Goal: Share content: Share content

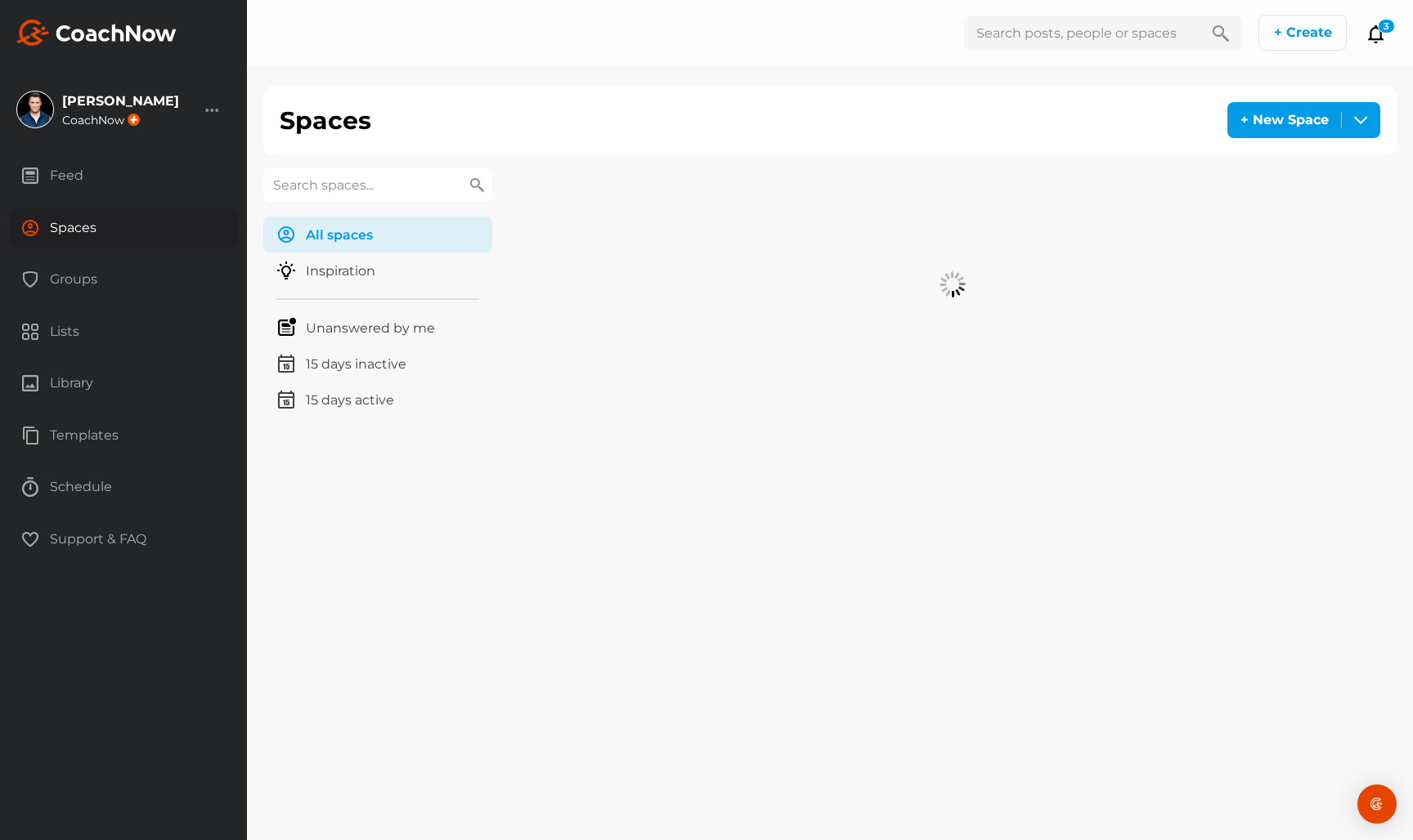
click at [336, 180] on input "text" at bounding box center [378, 184] width 229 height 35
type input "LYNN"
click at [693, 223] on div "Lynn Cole Golf" at bounding box center [726, 210] width 435 height 85
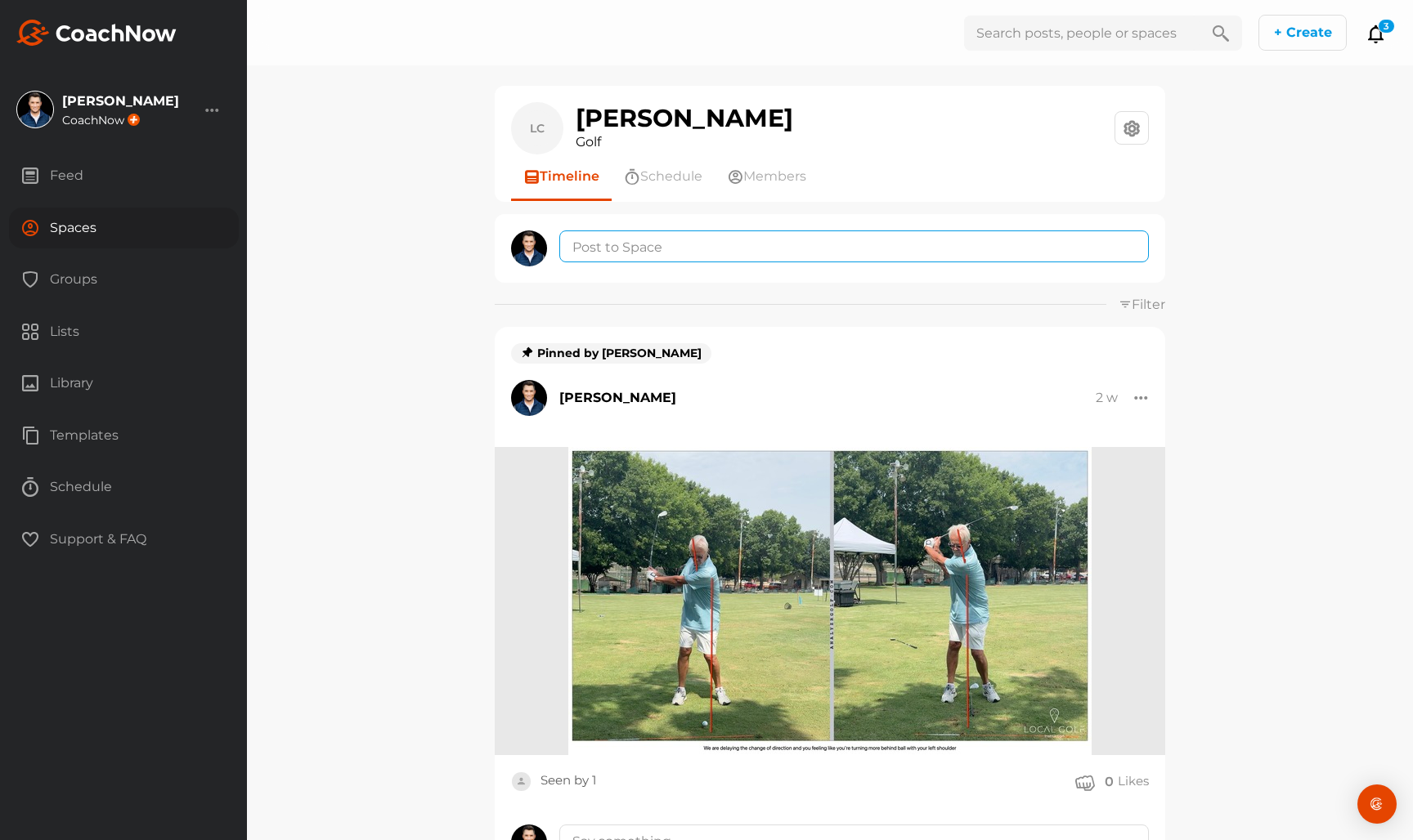
drag, startPoint x: 683, startPoint y: 238, endPoint x: 677, endPoint y: 247, distance: 10.8
click at [683, 238] on textarea at bounding box center [854, 246] width 590 height 32
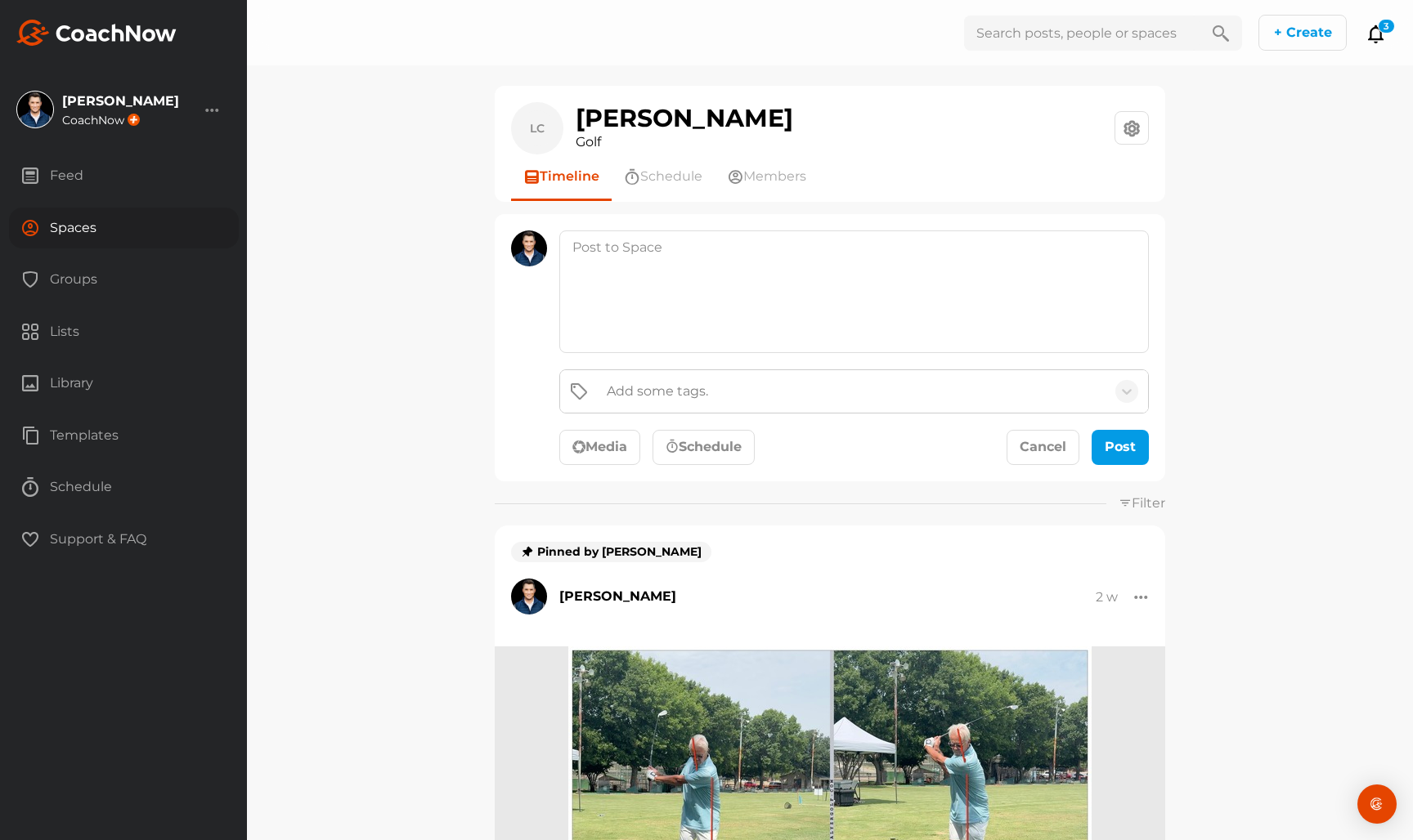
click at [583, 444] on icon "button" at bounding box center [578, 446] width 13 height 13
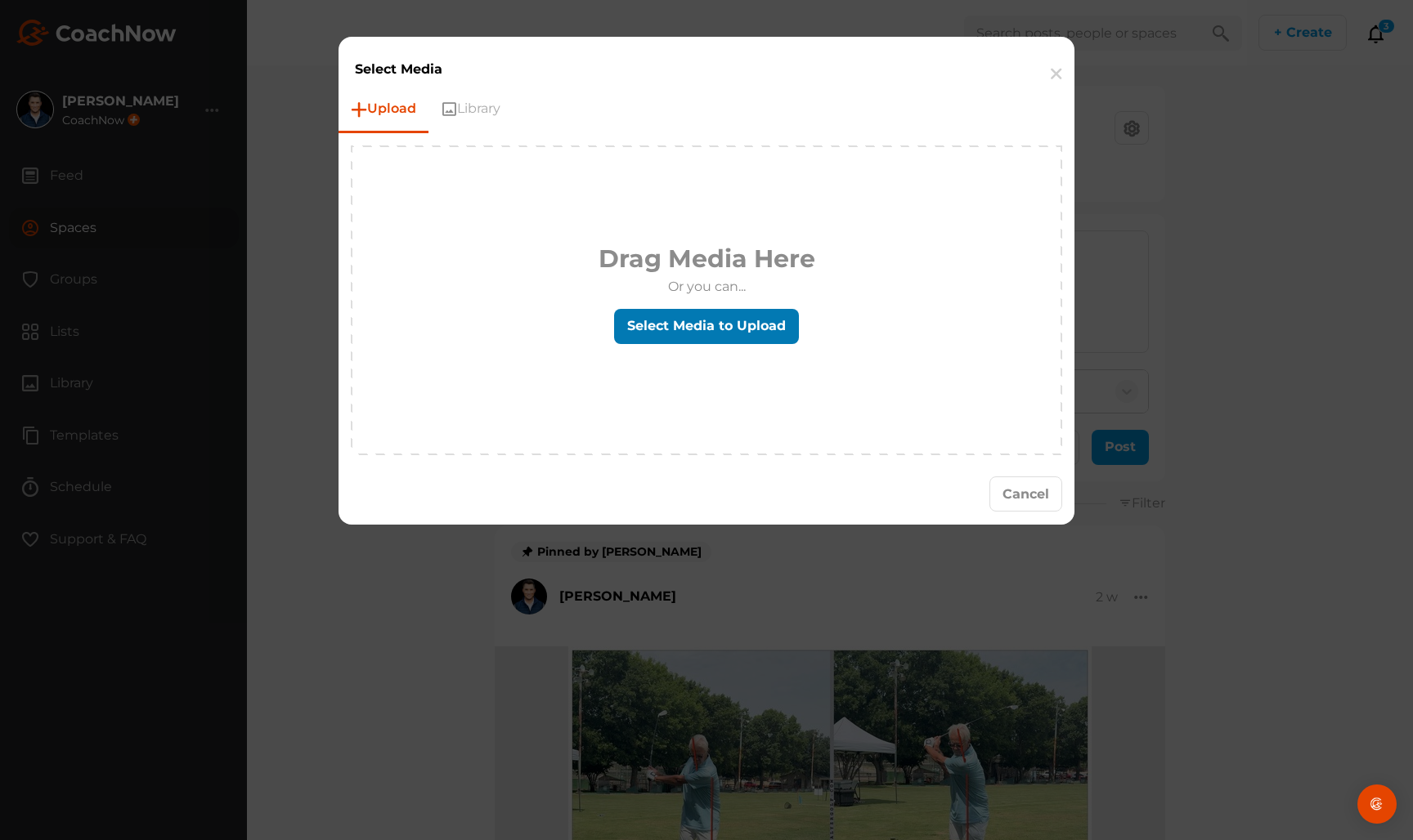
click at [653, 330] on label "Select Media to Upload" at bounding box center [706, 326] width 184 height 35
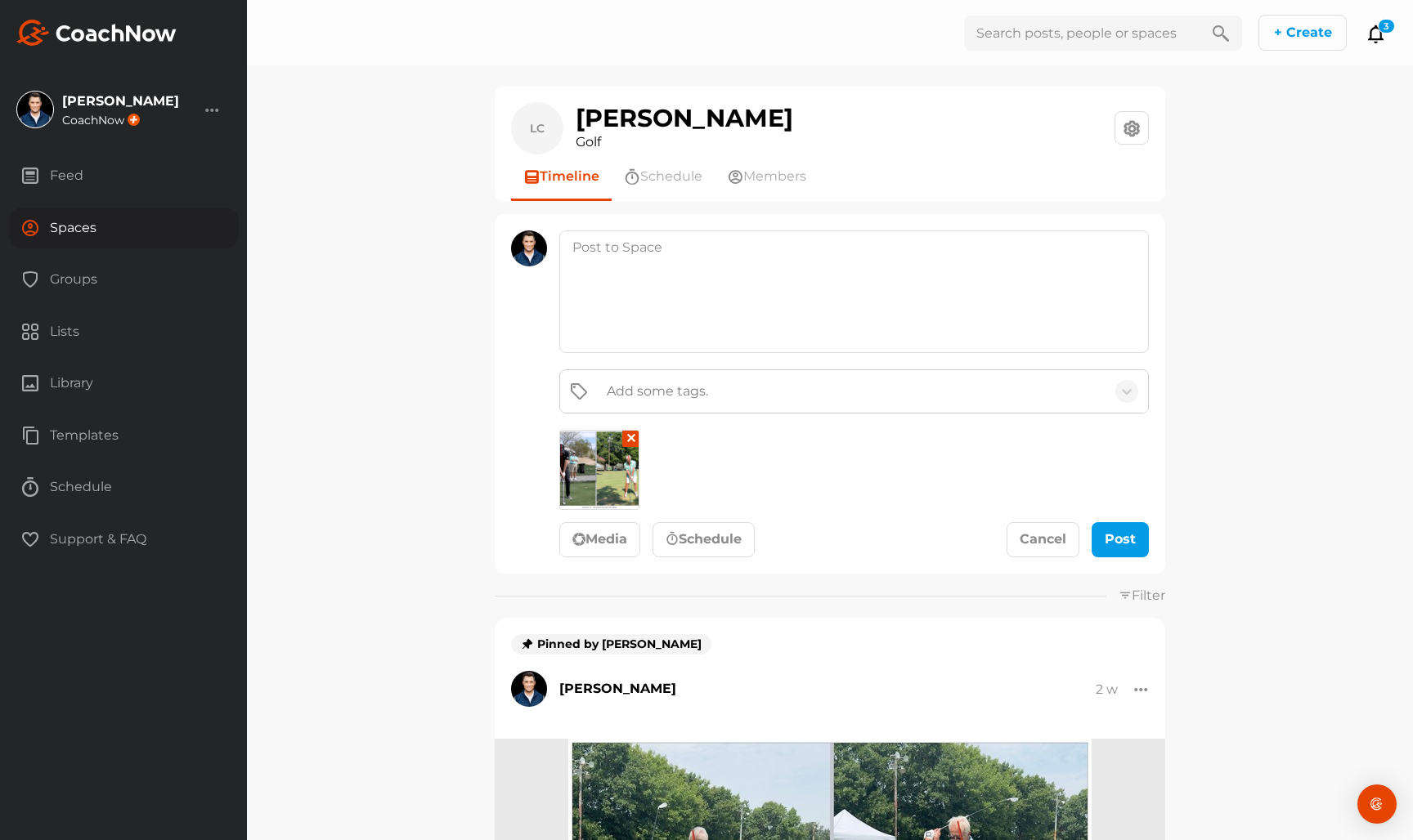
click at [1110, 519] on div "Add some tags. ✕ Media Schedule Cancel Post" at bounding box center [854, 464] width 590 height 189
click at [1117, 539] on div "submit" at bounding box center [1120, 539] width 35 height 20
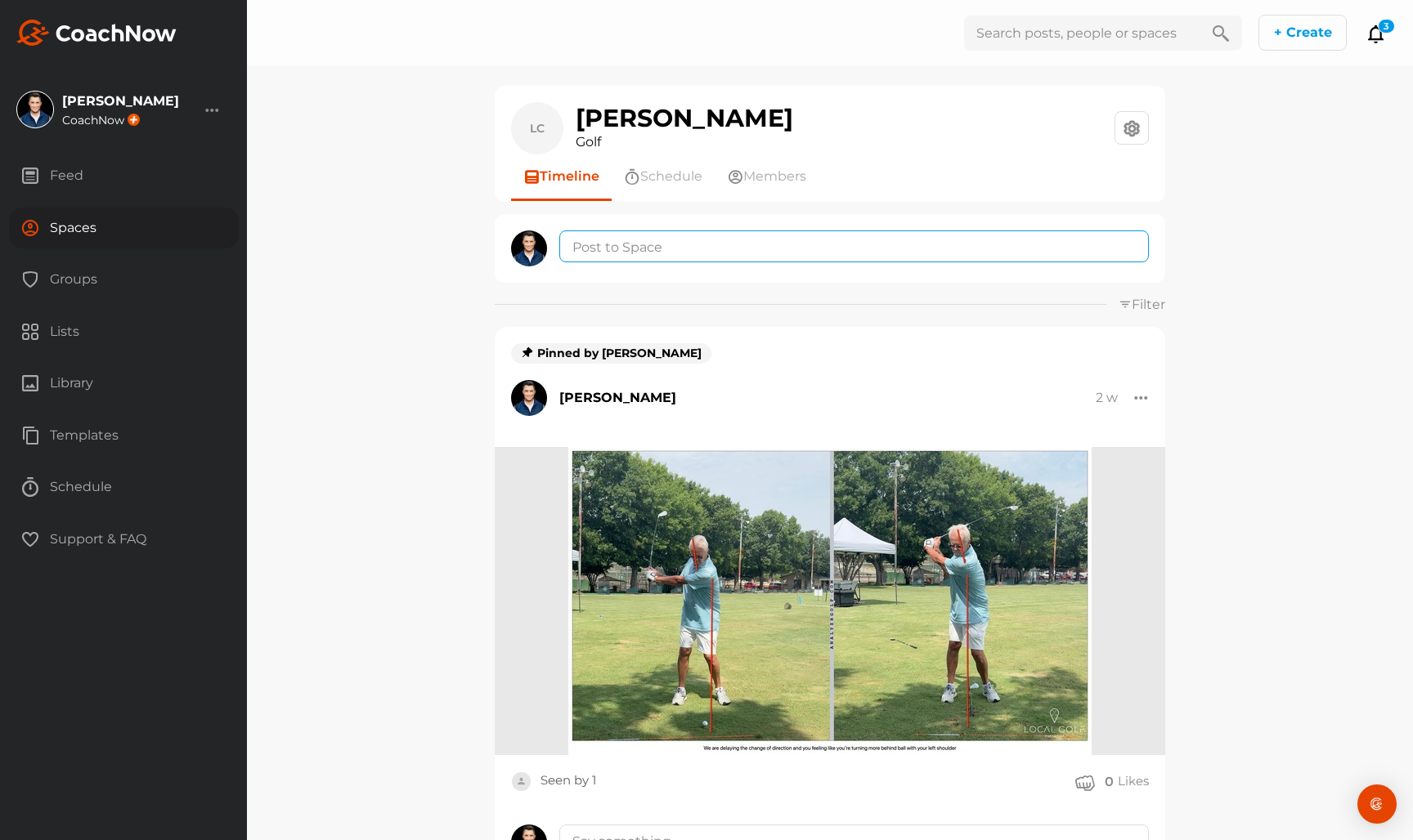
click at [763, 246] on textarea at bounding box center [854, 246] width 590 height 32
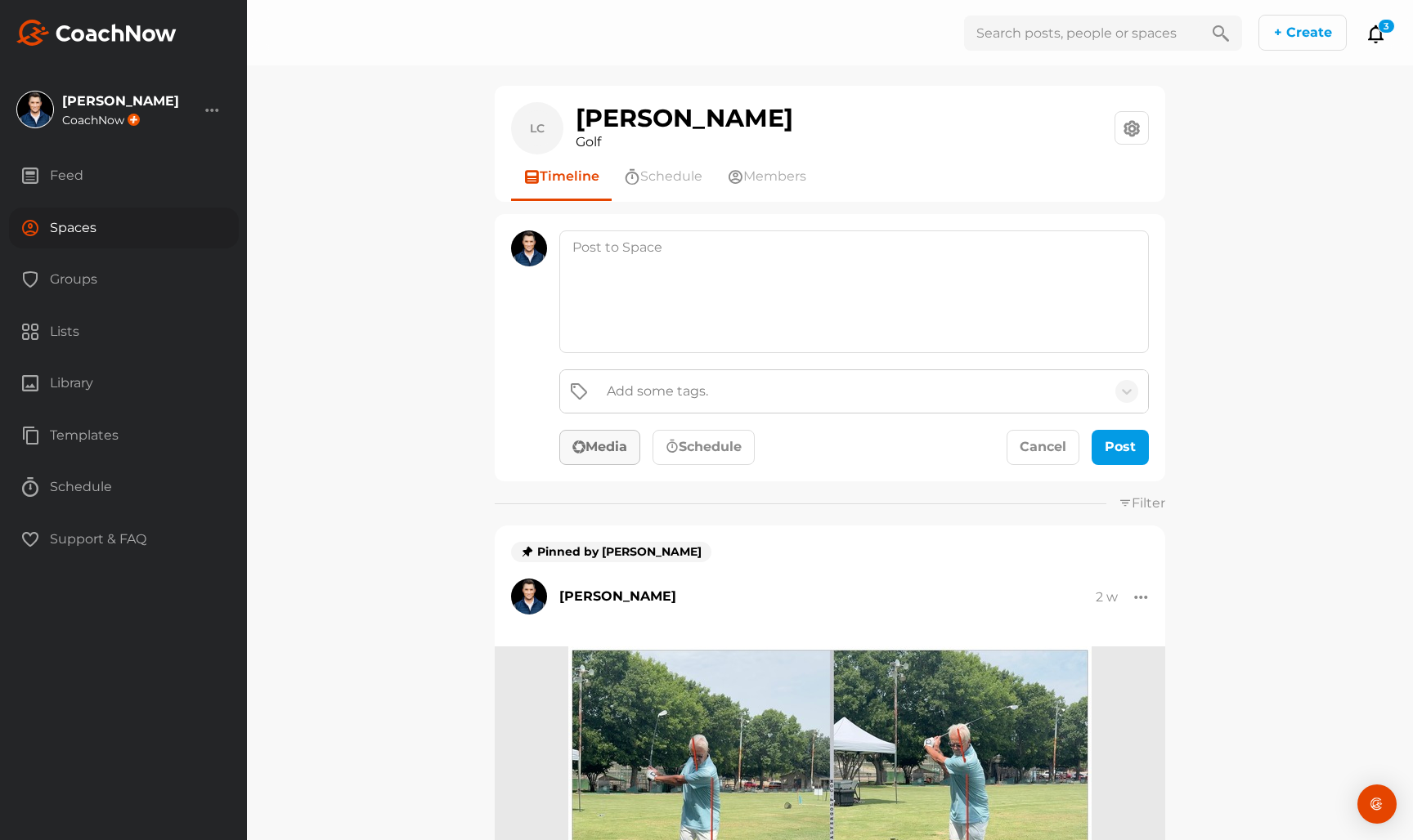
click at [610, 432] on button "Media" at bounding box center [600, 448] width 81 height 35
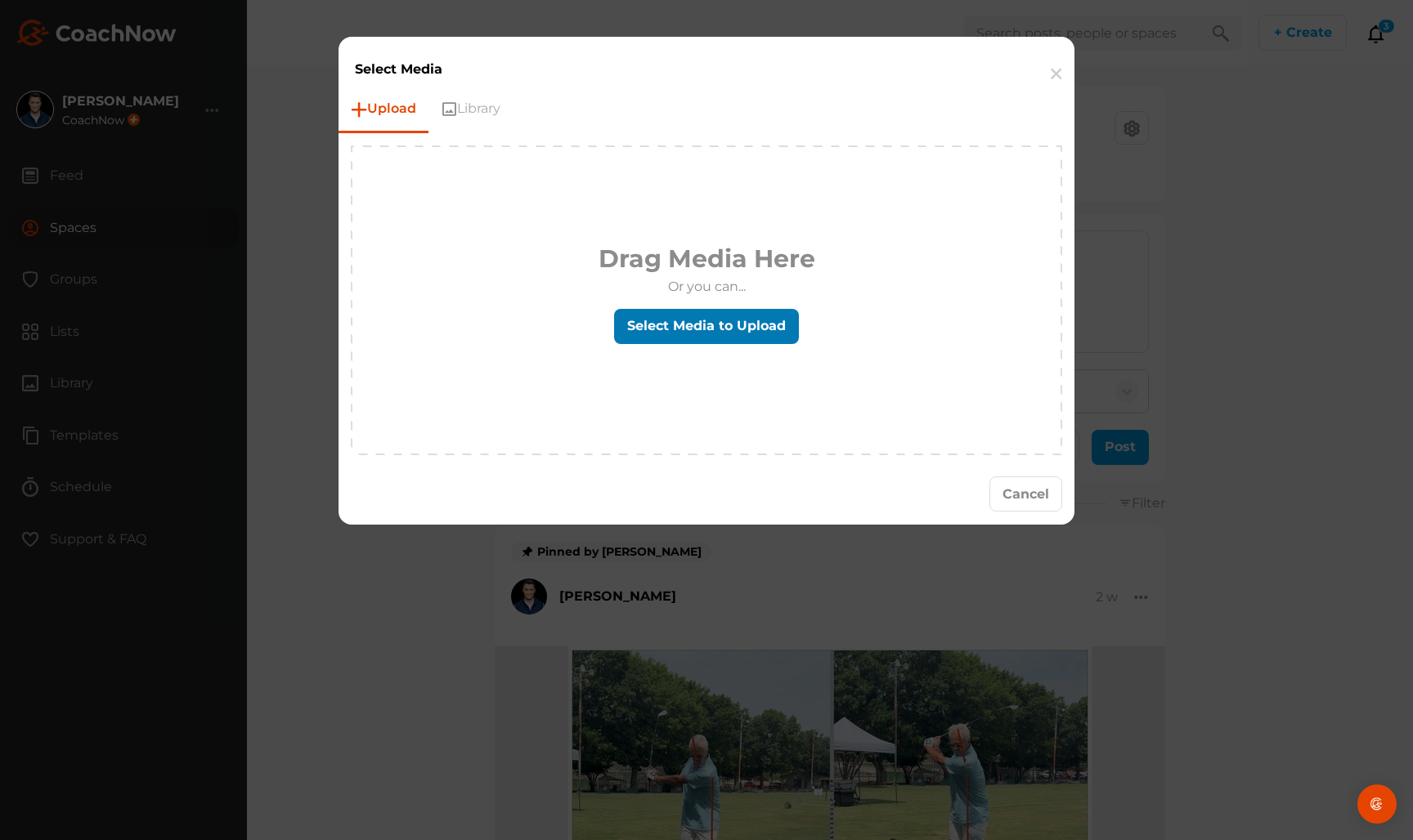
click at [688, 317] on label "Select Media to Upload" at bounding box center [706, 326] width 184 height 35
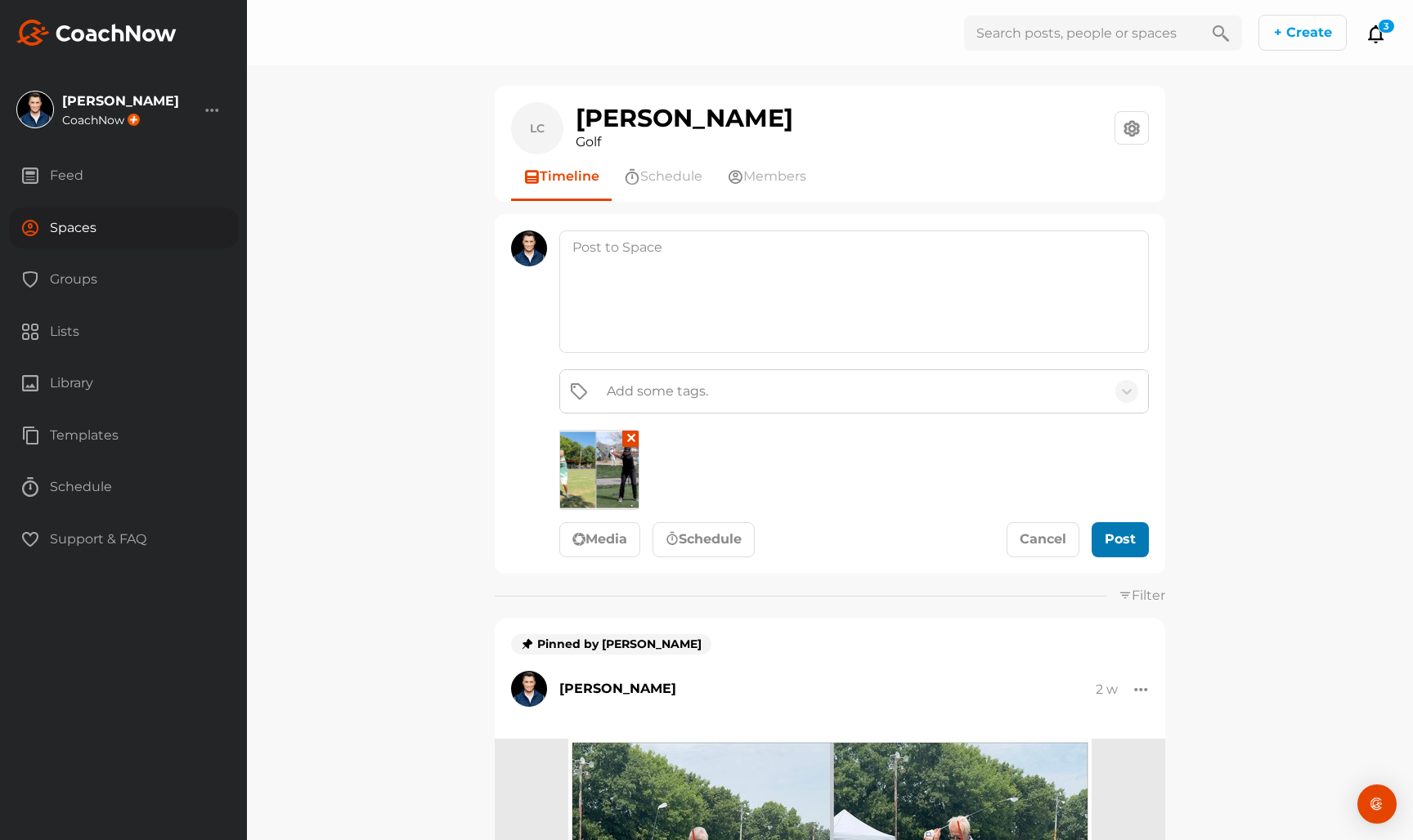
click at [1117, 528] on button "Post" at bounding box center [1120, 540] width 57 height 35
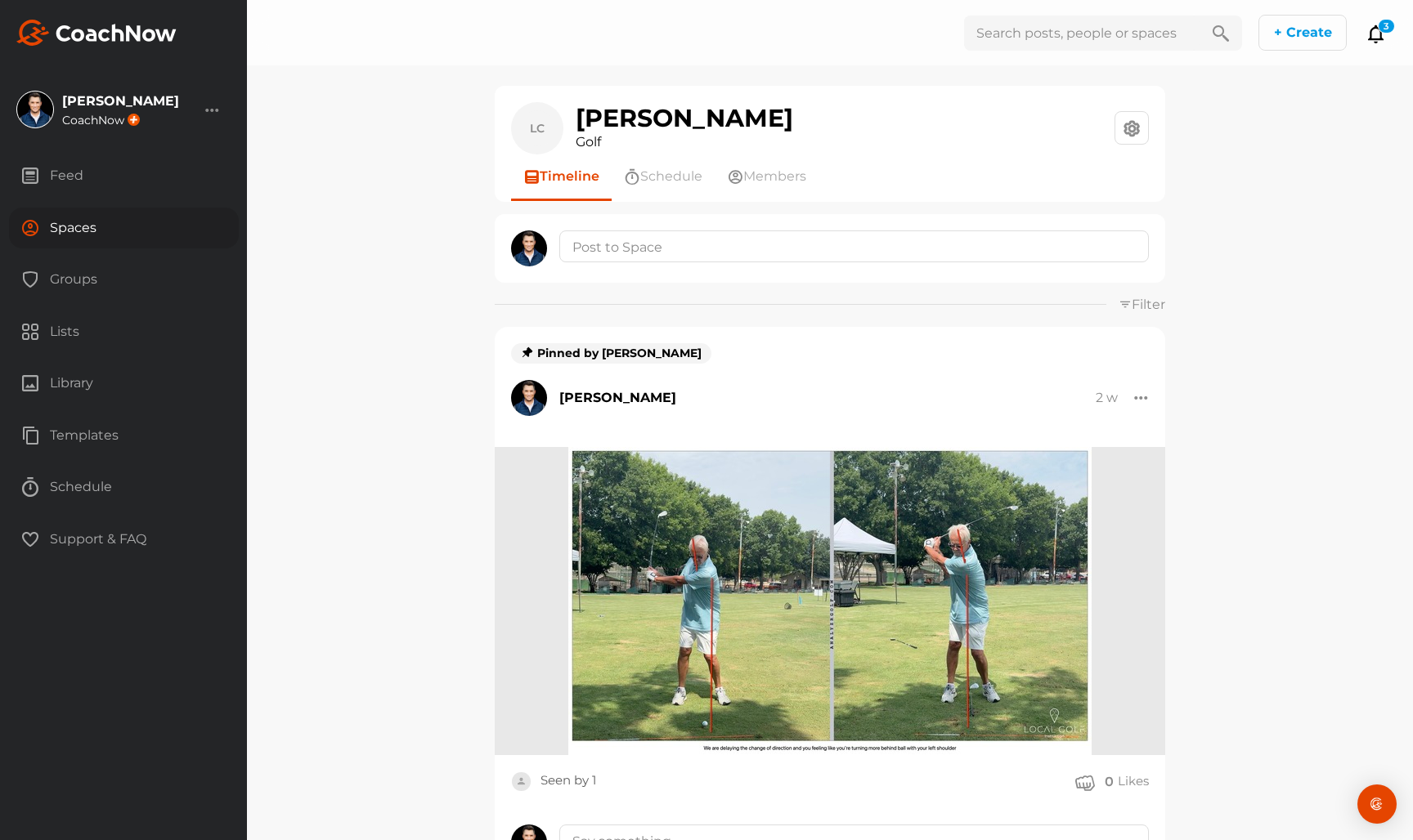
drag, startPoint x: 1315, startPoint y: 59, endPoint x: 1261, endPoint y: 150, distance: 105.8
click at [1261, 150] on div "LC Lynn Cole Golf Space Settings Your Notifications Leave Space Timeline Schedu…" at bounding box center [829, 420] width 1166 height 840
click at [136, 222] on div "Spaces" at bounding box center [123, 228] width 230 height 40
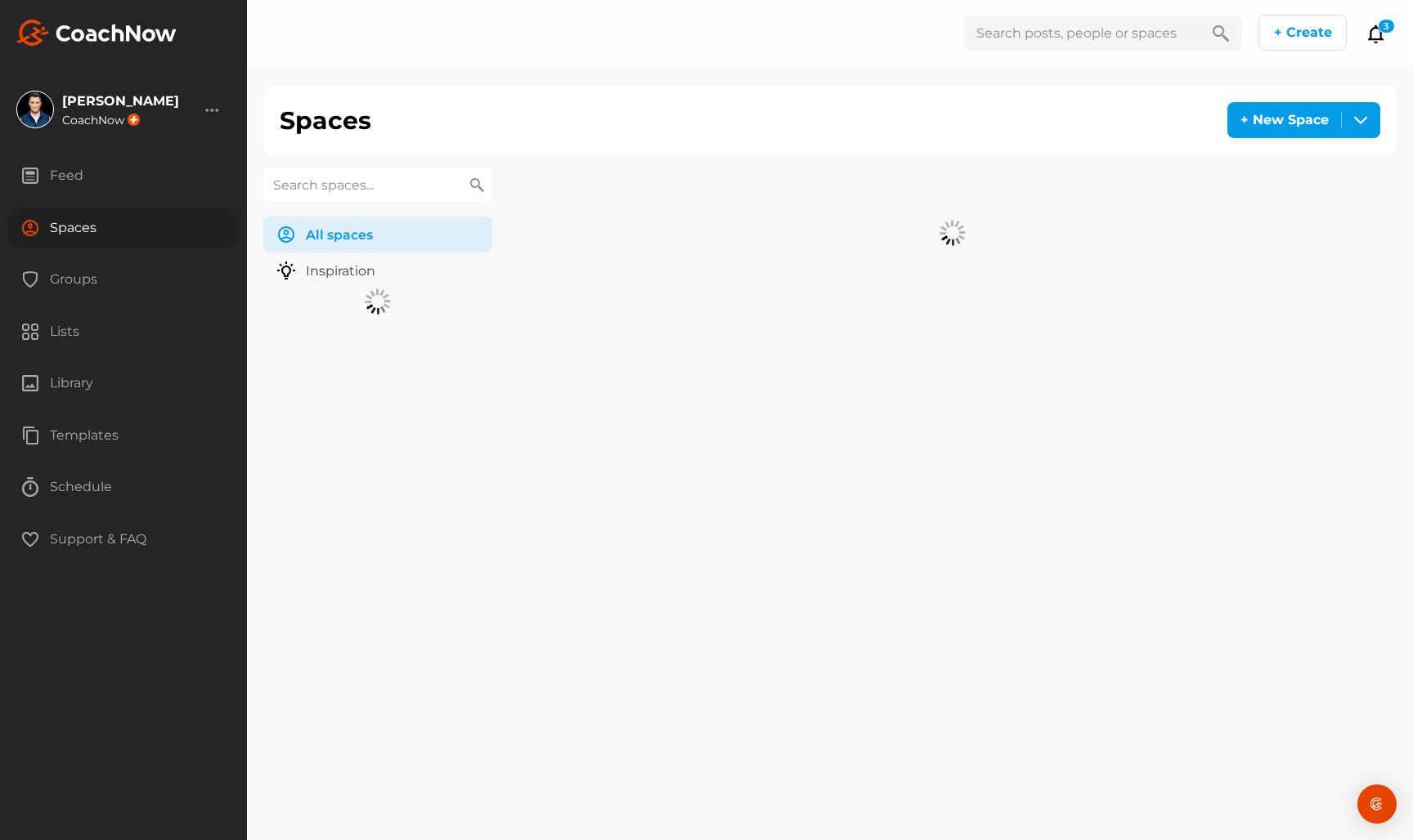
click at [368, 179] on input "text" at bounding box center [378, 184] width 229 height 35
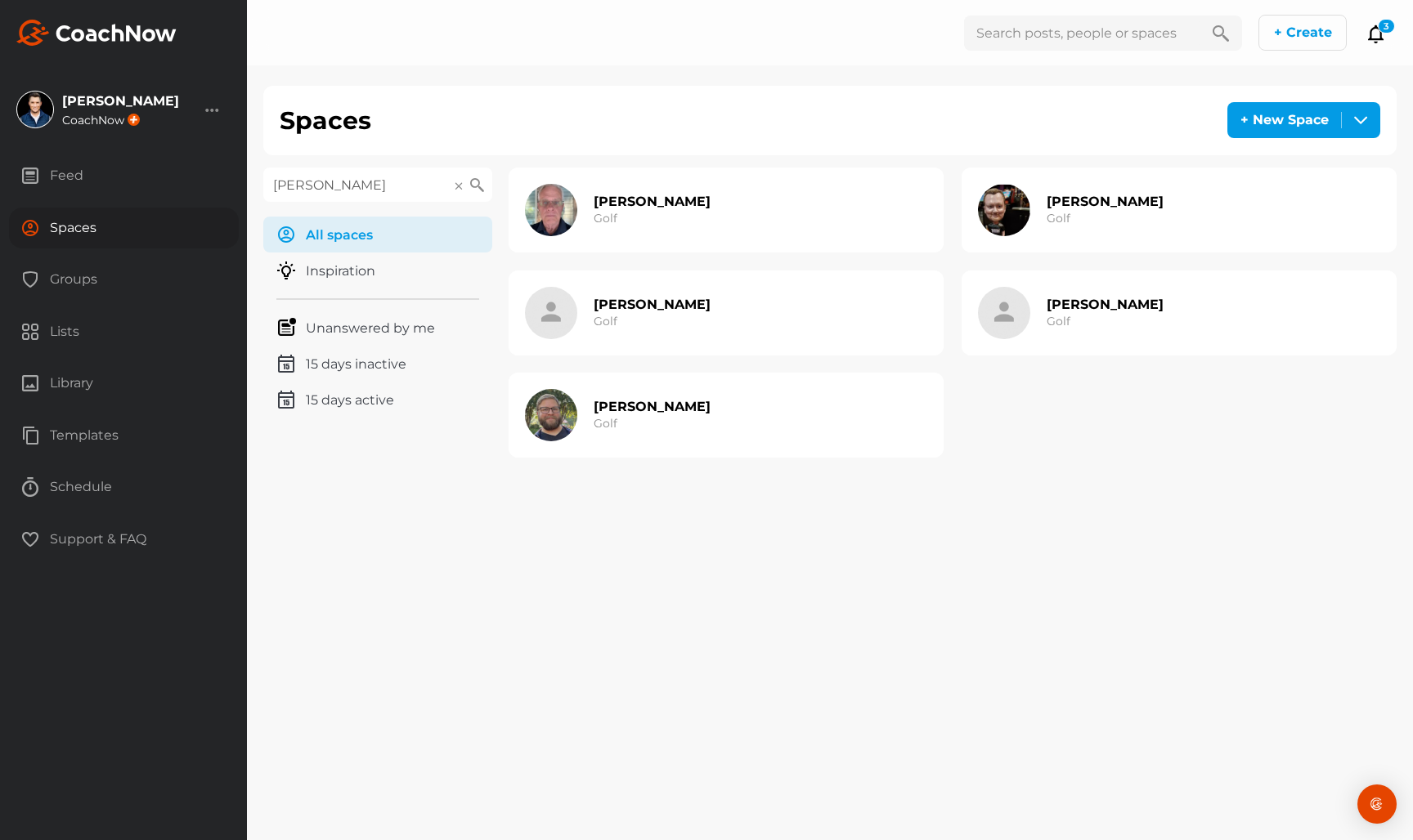
type input "KEITH"
drag, startPoint x: 718, startPoint y: 342, endPoint x: 888, endPoint y: 197, distance: 223.4
click at [718, 342] on div "Keith Holt Golf" at bounding box center [726, 313] width 435 height 85
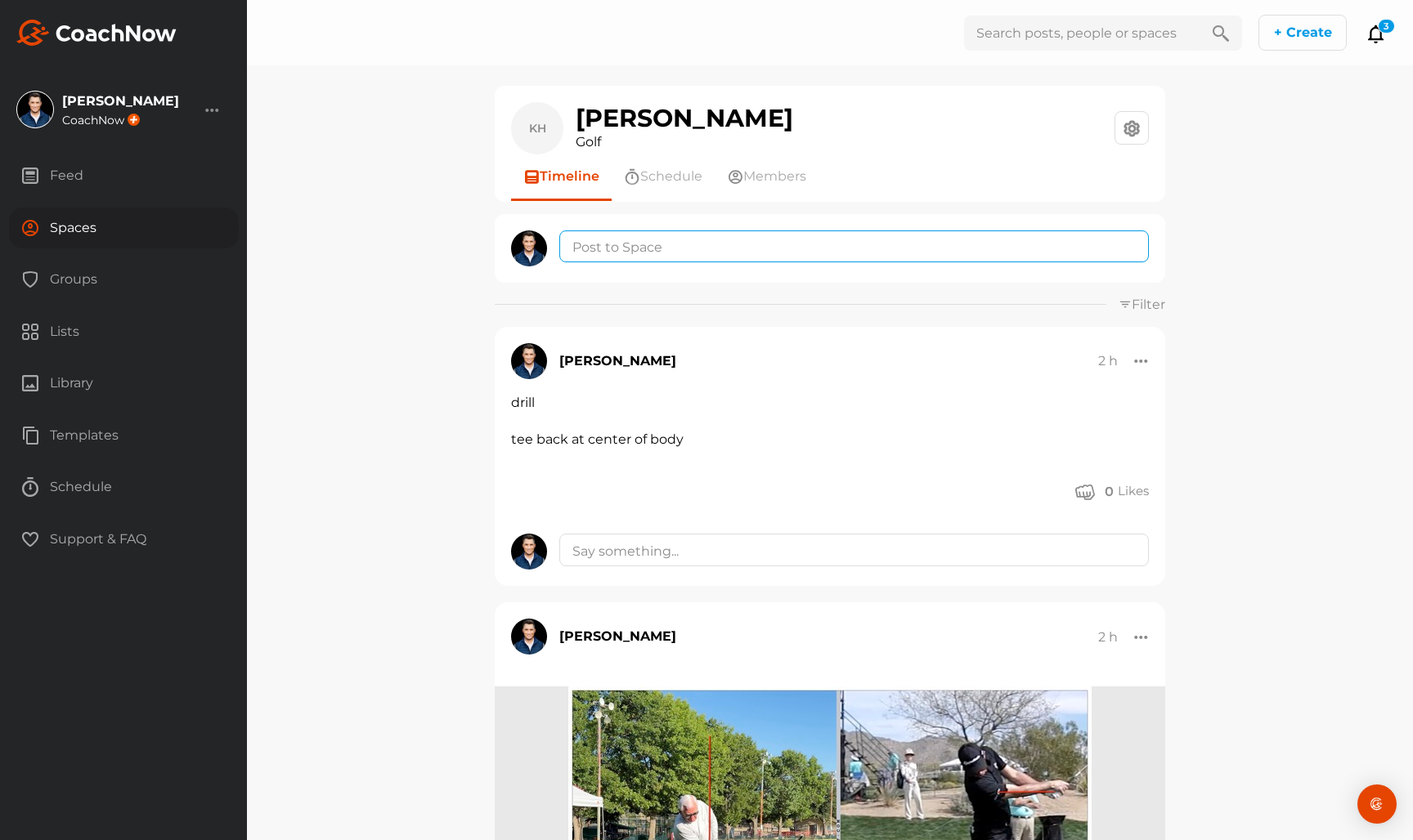
drag, startPoint x: 722, startPoint y: 248, endPoint x: 701, endPoint y: 294, distance: 50.6
click at [721, 248] on textarea at bounding box center [854, 246] width 590 height 32
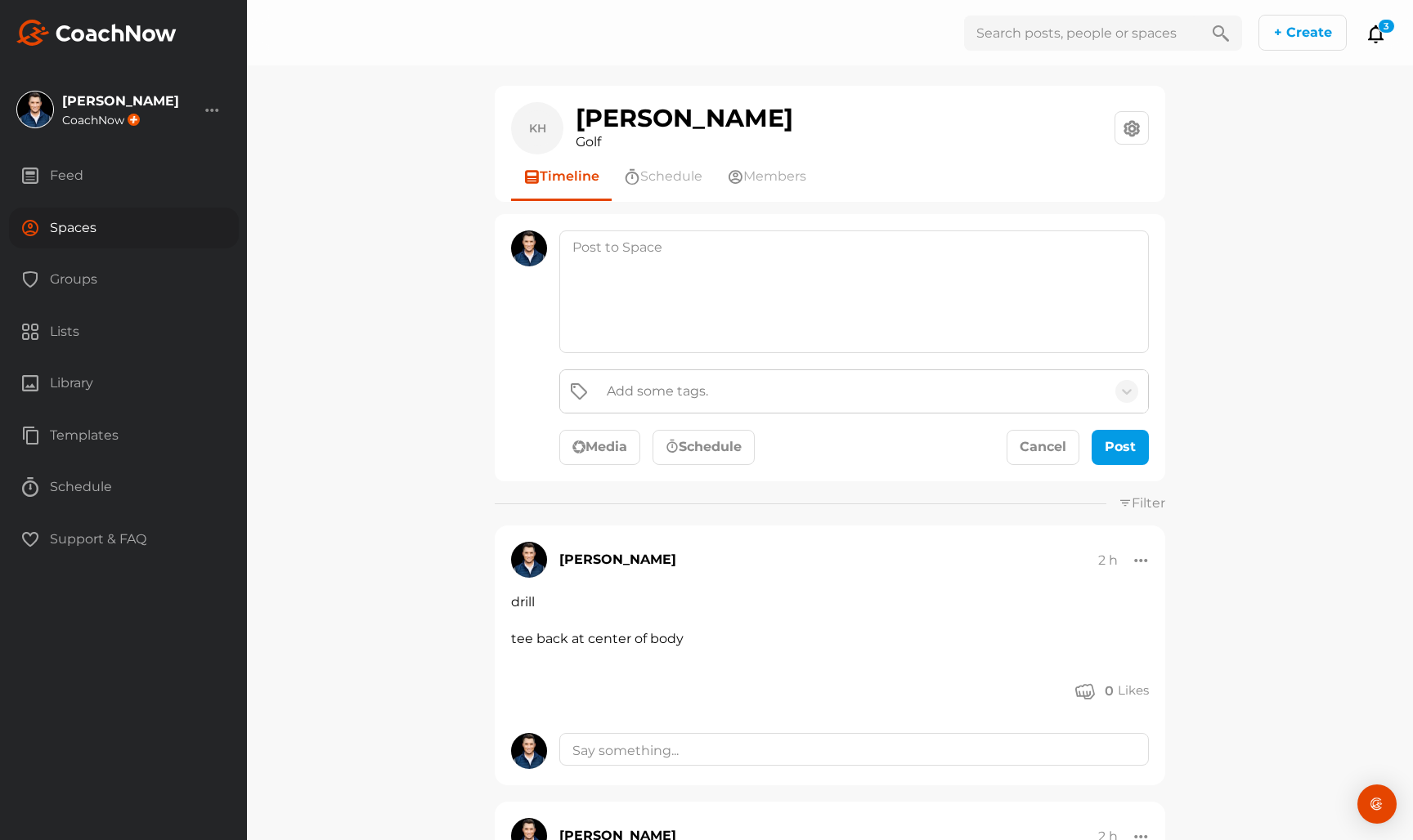
drag, startPoint x: 614, startPoint y: 442, endPoint x: 672, endPoint y: 372, distance: 90.9
click at [614, 441] on button "Media" at bounding box center [600, 448] width 81 height 35
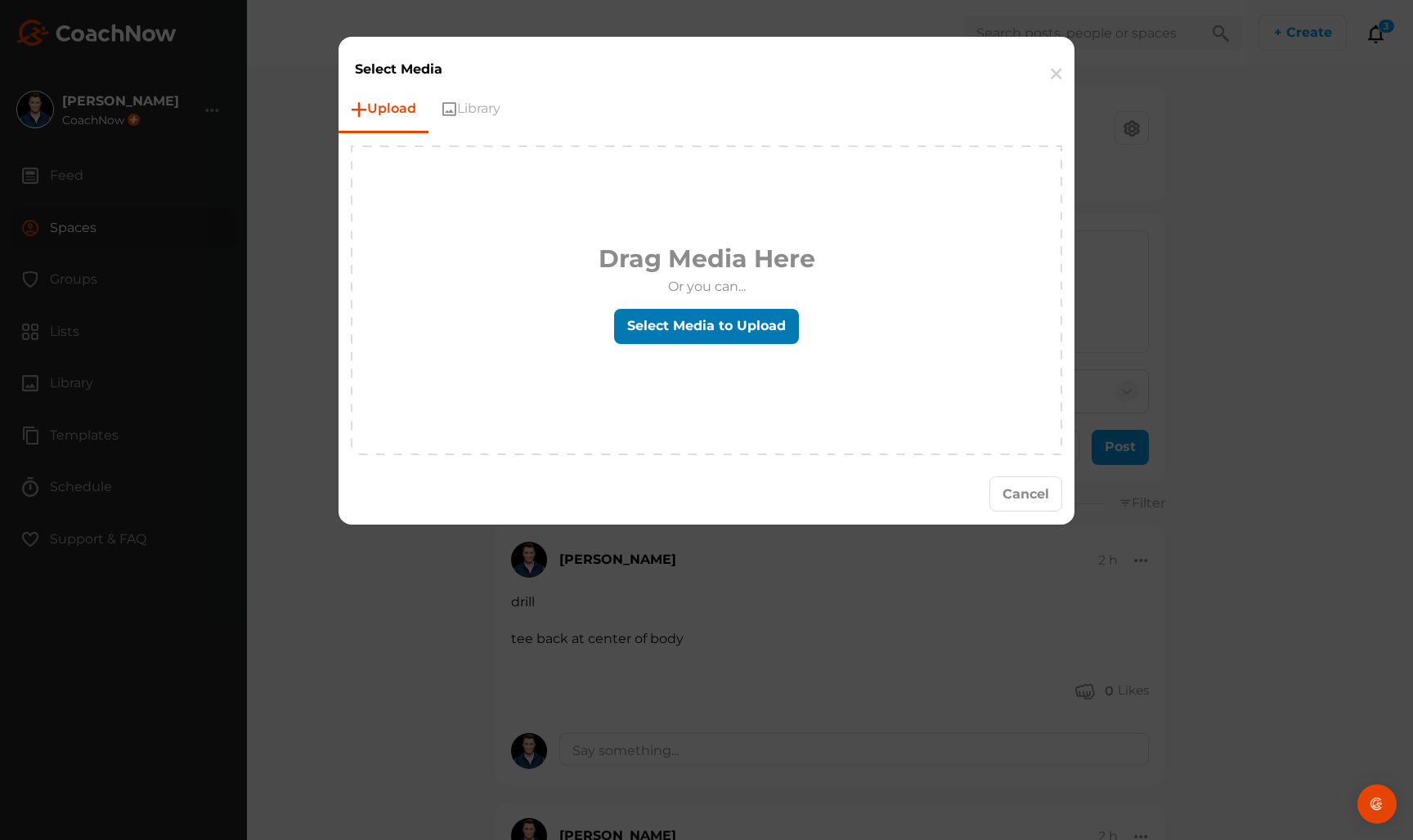
click at [698, 341] on label "Select Media to Upload" at bounding box center [706, 326] width 184 height 35
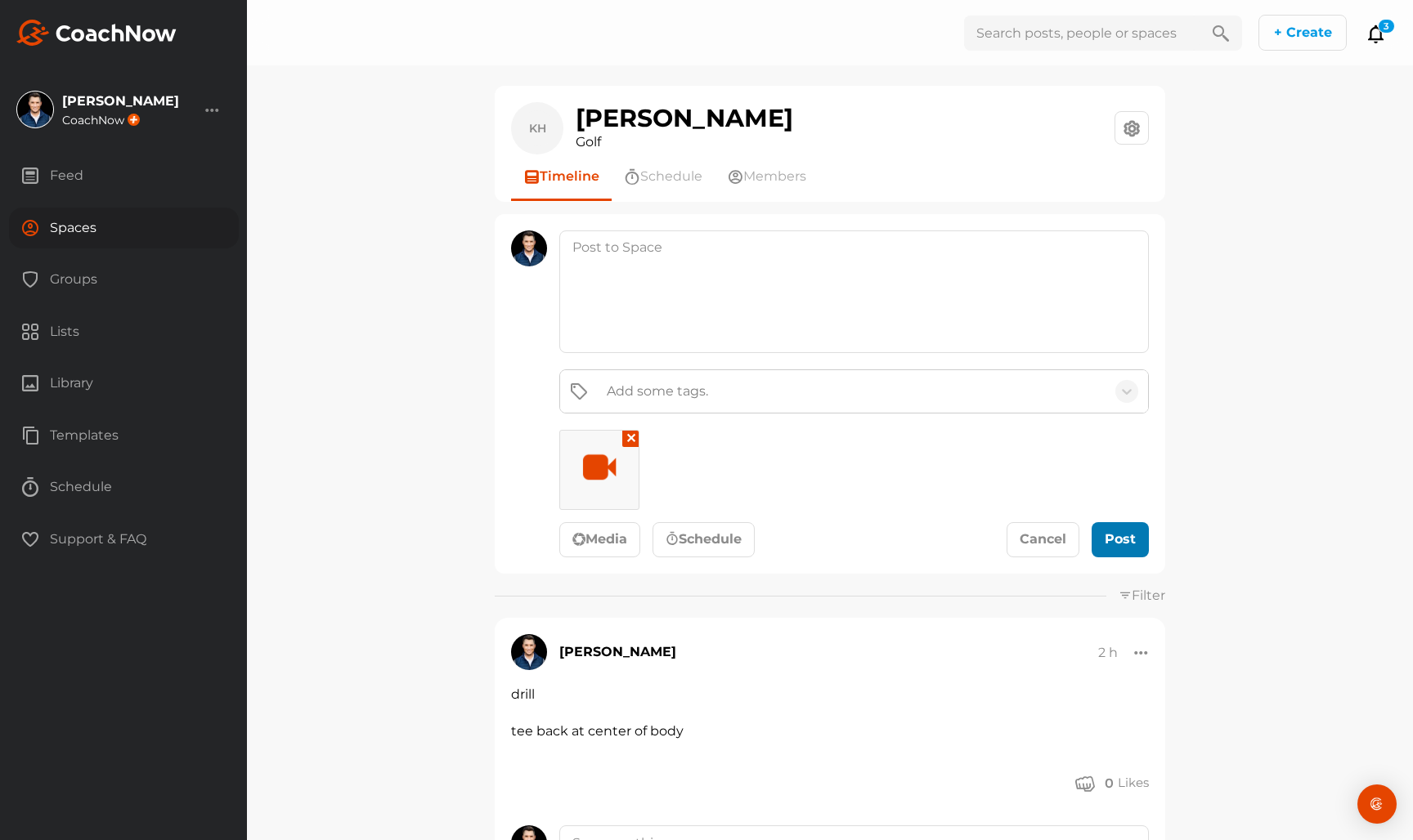
click at [1113, 535] on div "submit" at bounding box center [1120, 539] width 35 height 20
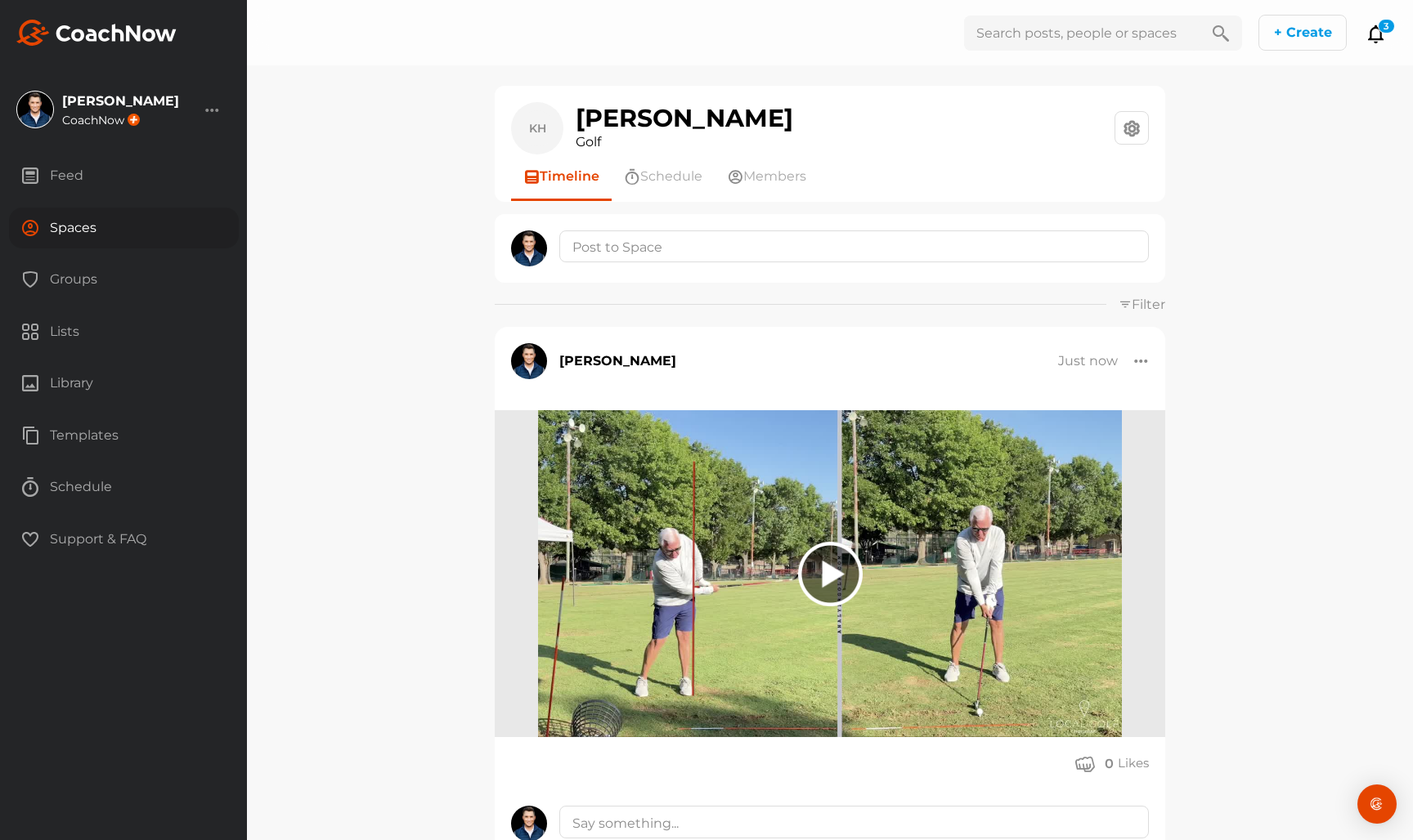
click at [131, 208] on div "Spaces" at bounding box center [123, 228] width 230 height 40
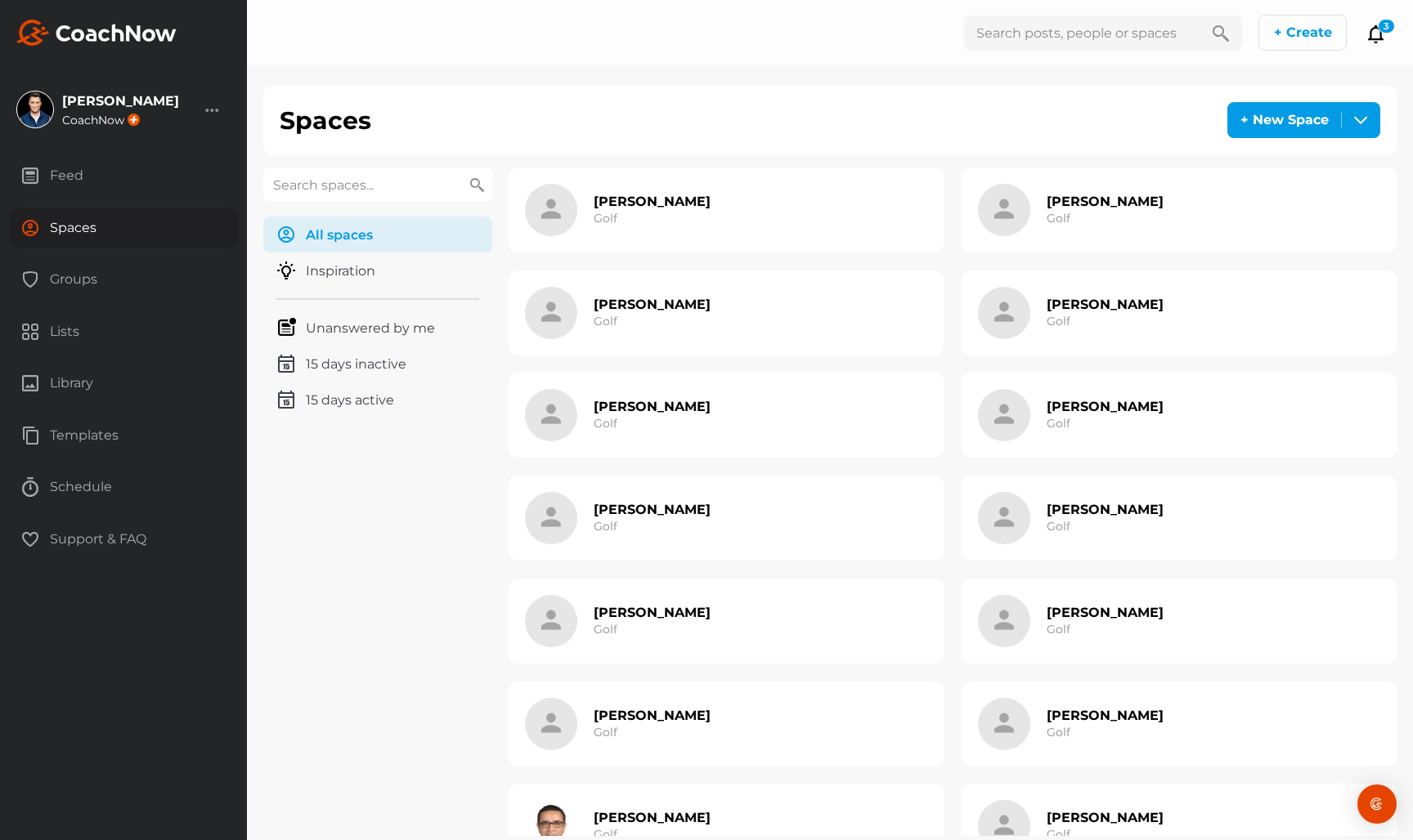
click at [453, 189] on input "text" at bounding box center [378, 184] width 229 height 35
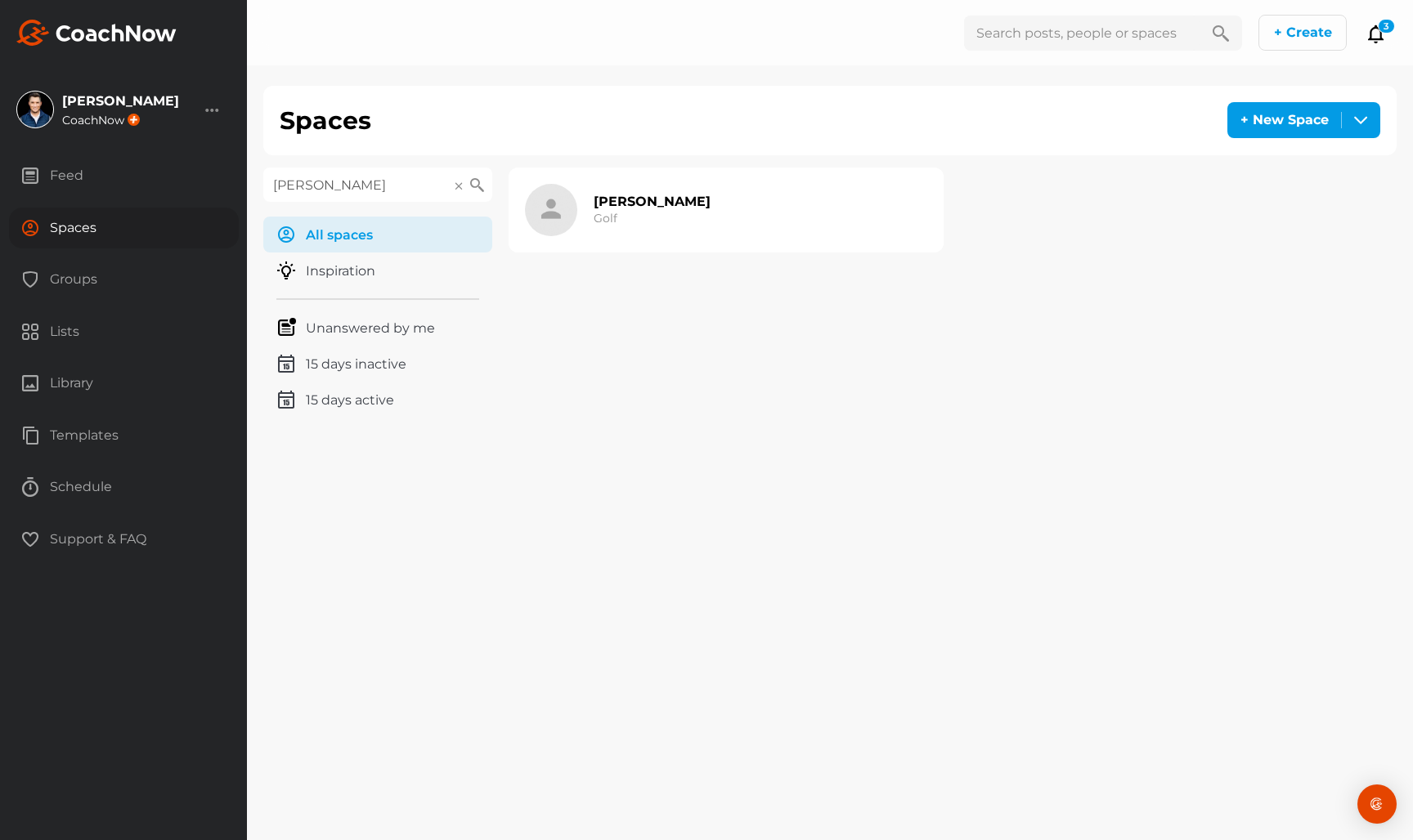
type input "LYNN"
click at [578, 223] on div "Lynn Cole Golf" at bounding box center [617, 210] width 185 height 52
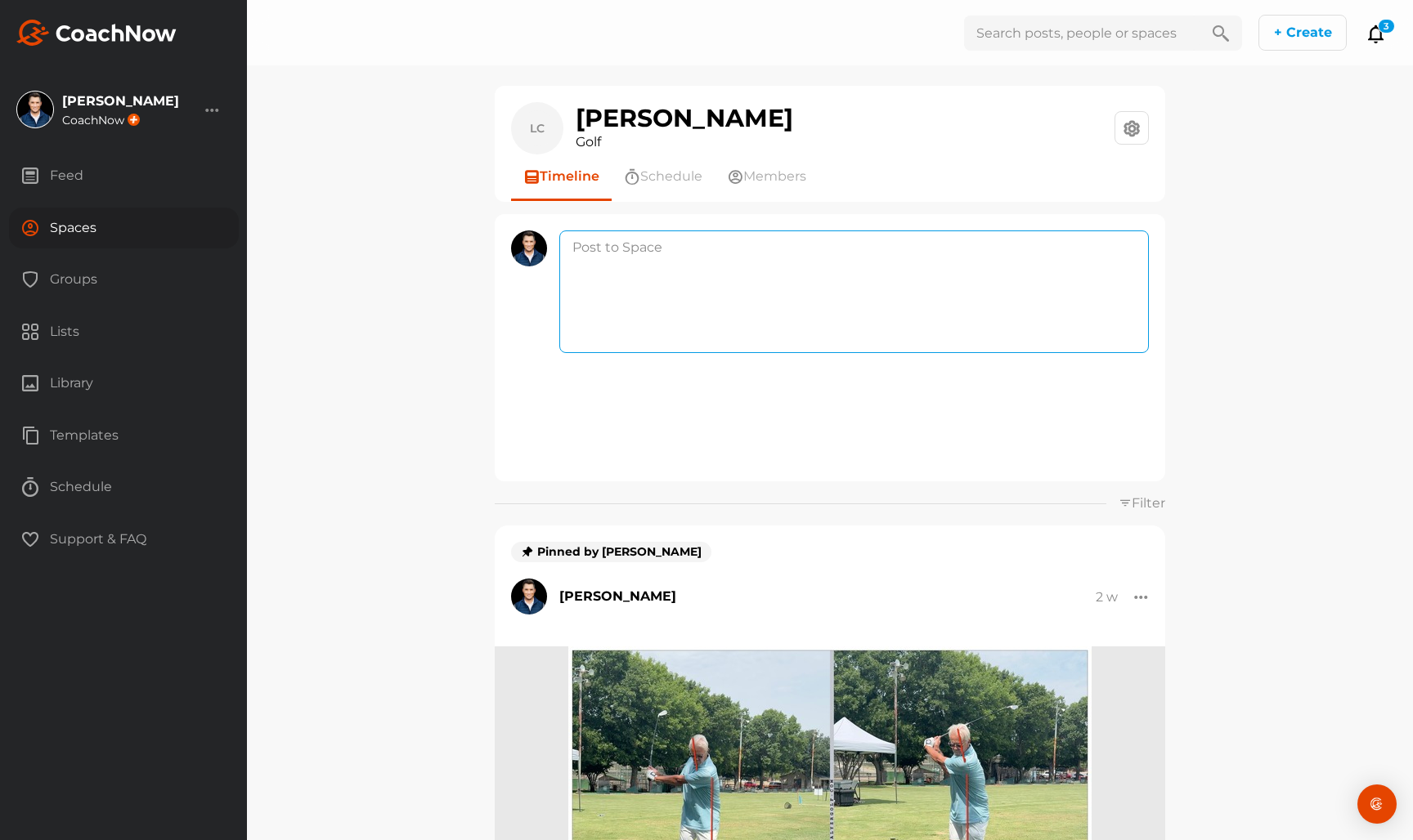
click at [613, 247] on textarea at bounding box center [854, 292] width 590 height 122
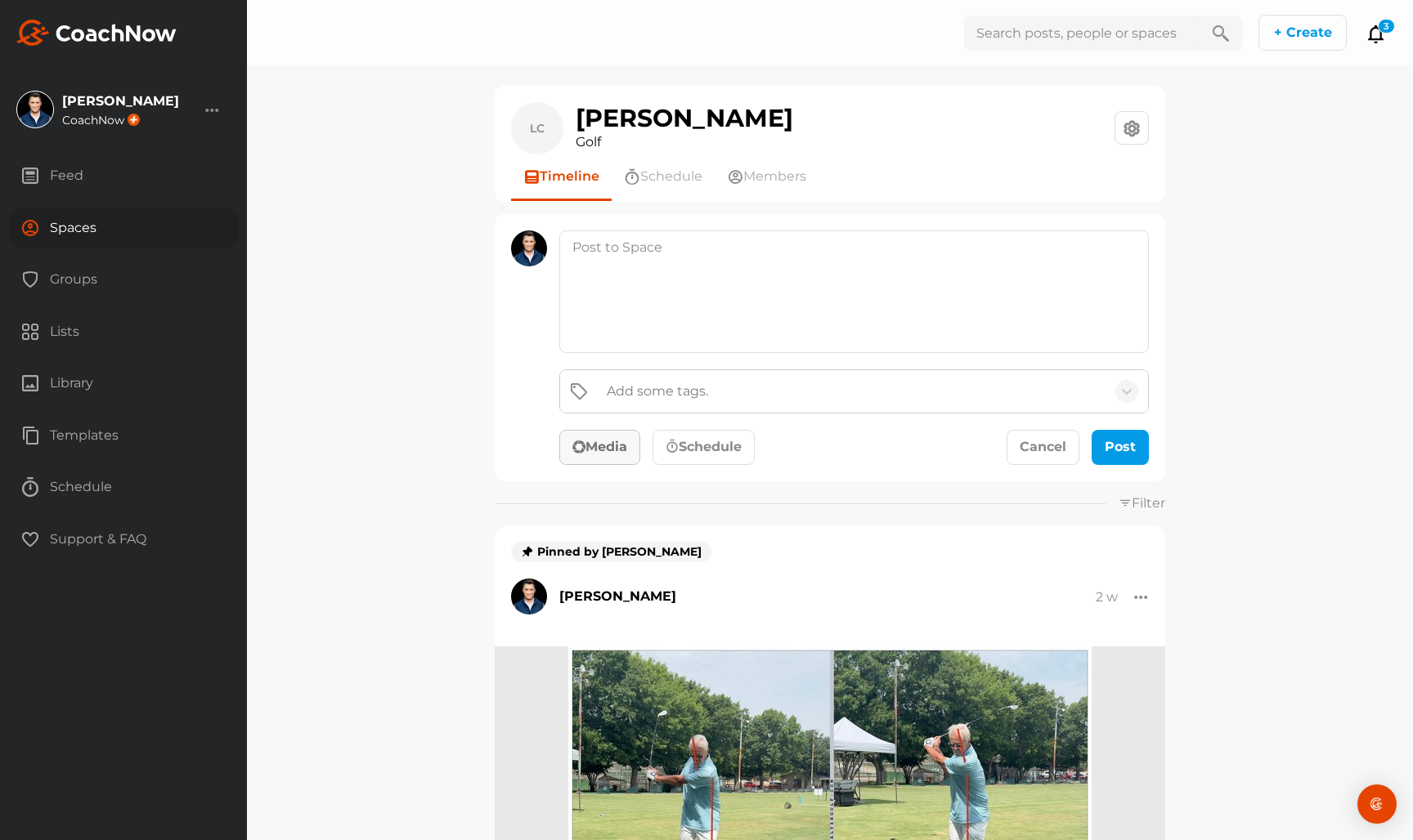
click at [608, 443] on button "Media" at bounding box center [600, 448] width 81 height 35
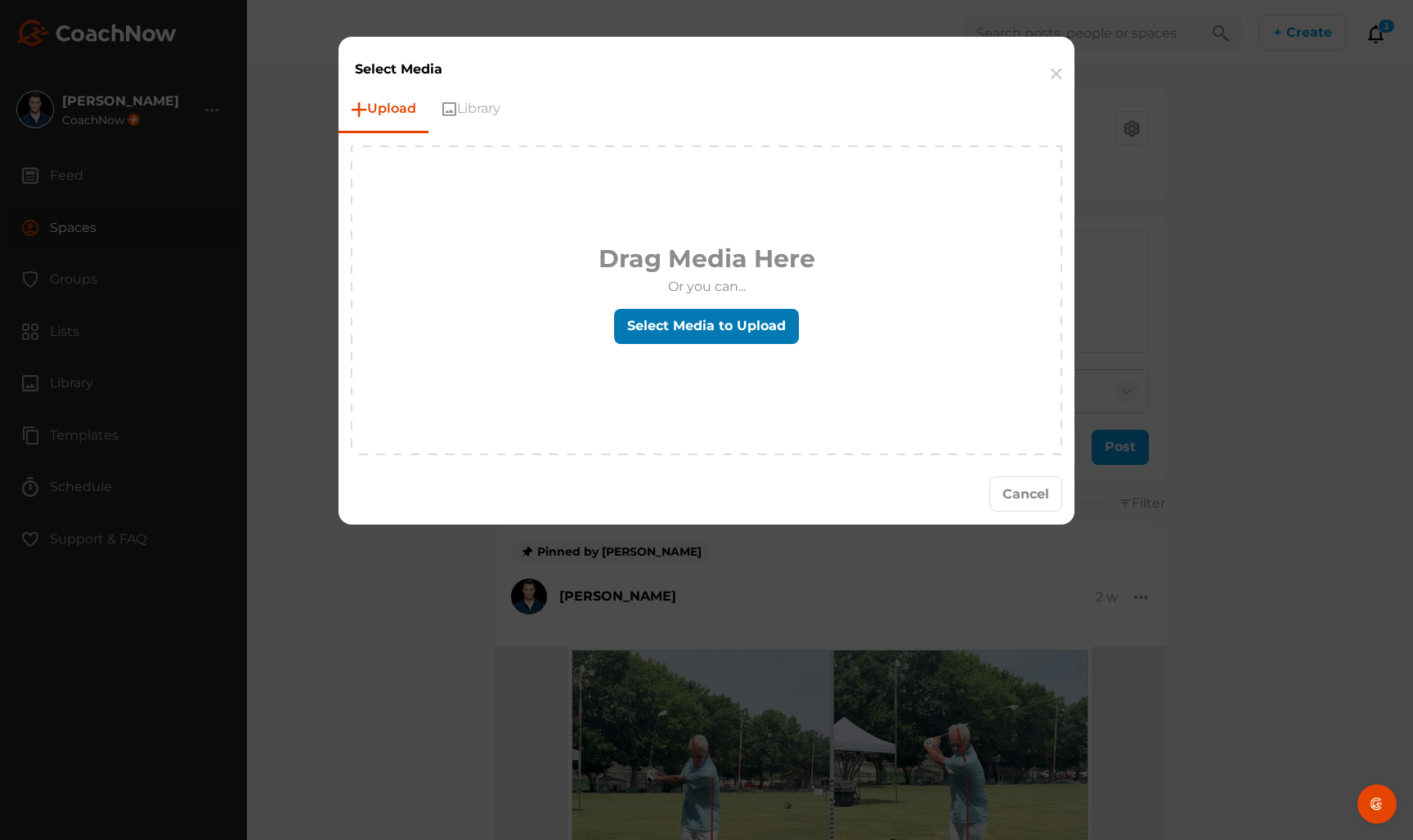
click at [720, 327] on label "Select Media to Upload" at bounding box center [706, 326] width 184 height 35
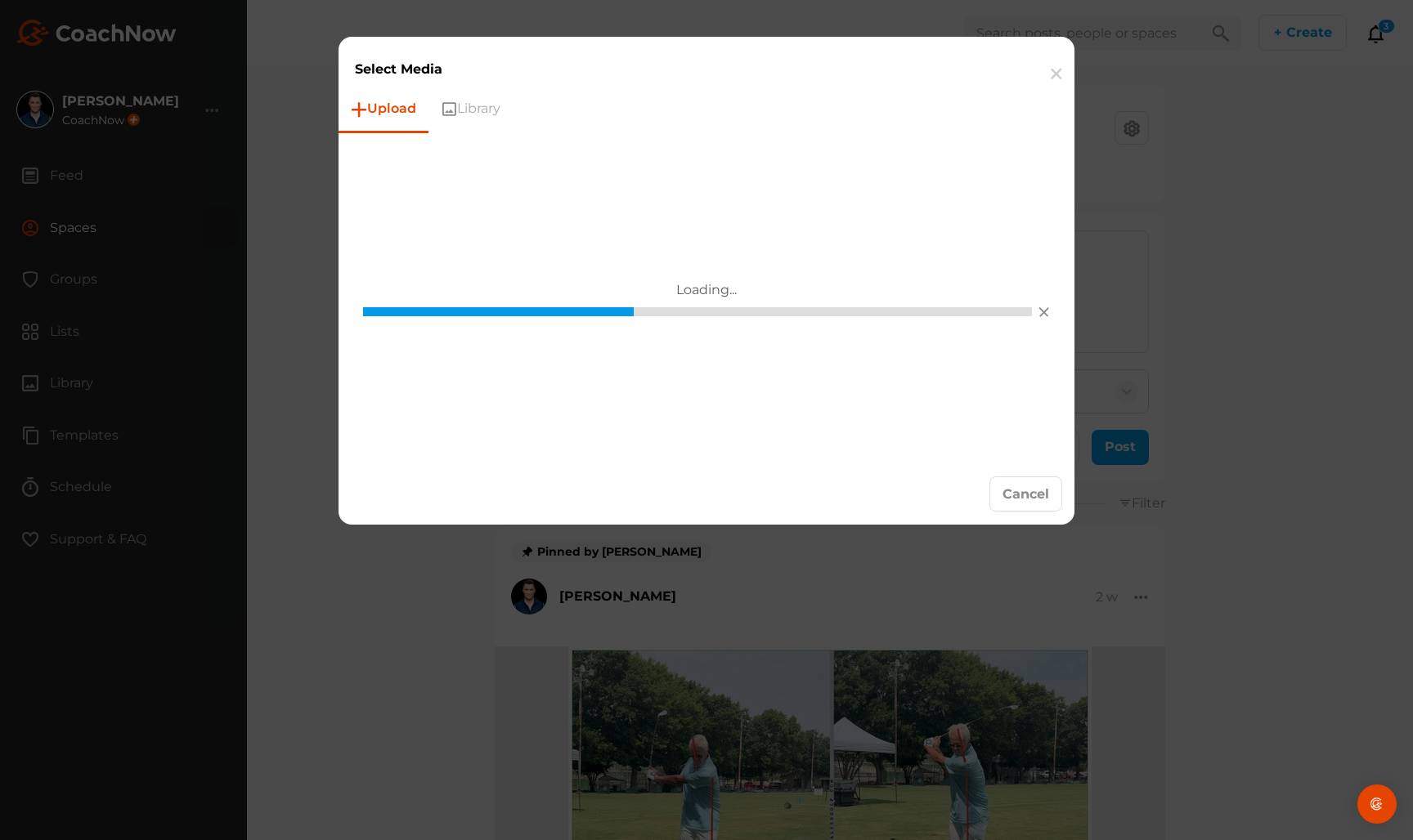
click at [1007, 537] on div at bounding box center [706, 420] width 1413 height 840
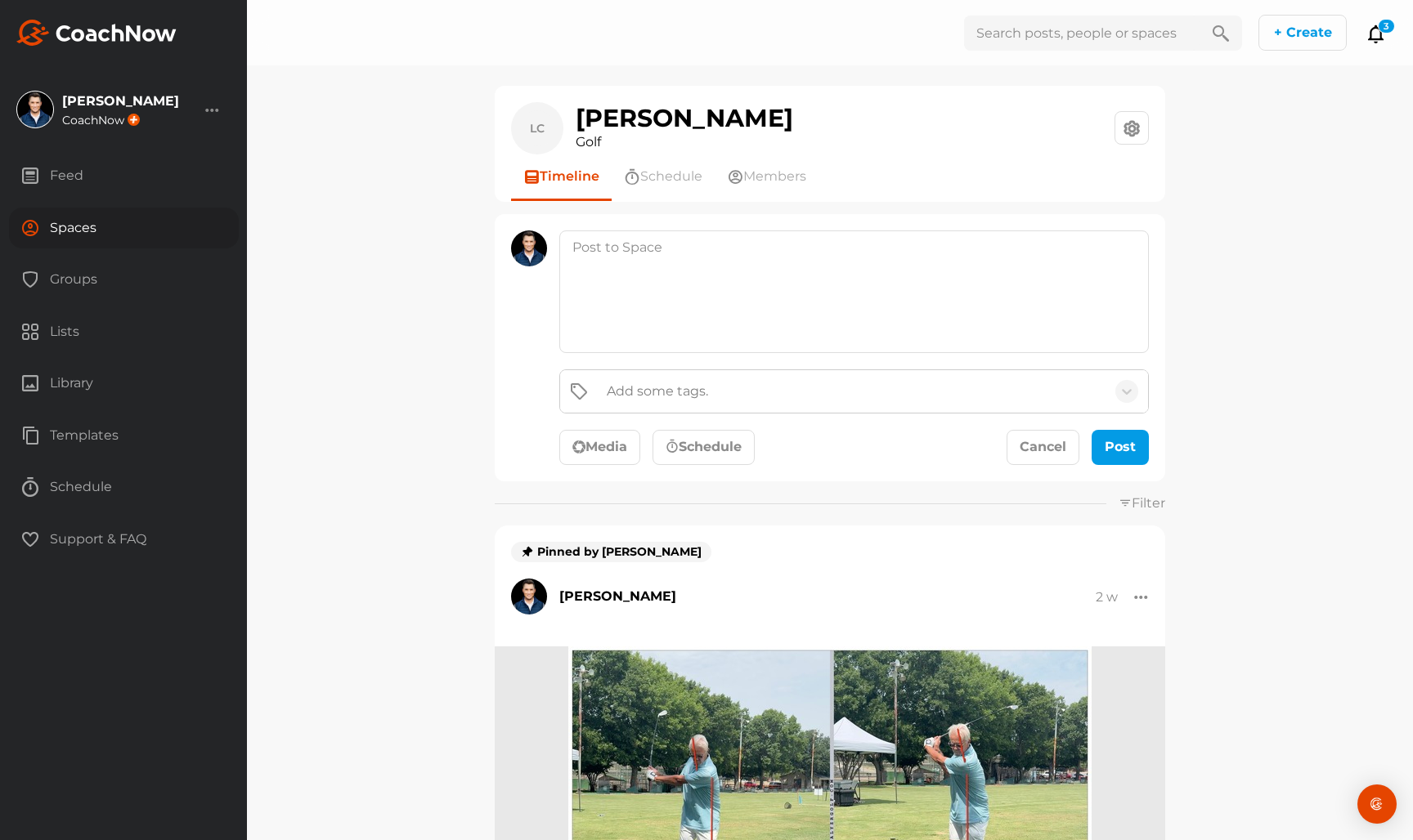
drag, startPoint x: 569, startPoint y: 433, endPoint x: 581, endPoint y: 438, distance: 13.0
click at [570, 433] on button "Media" at bounding box center [600, 448] width 81 height 35
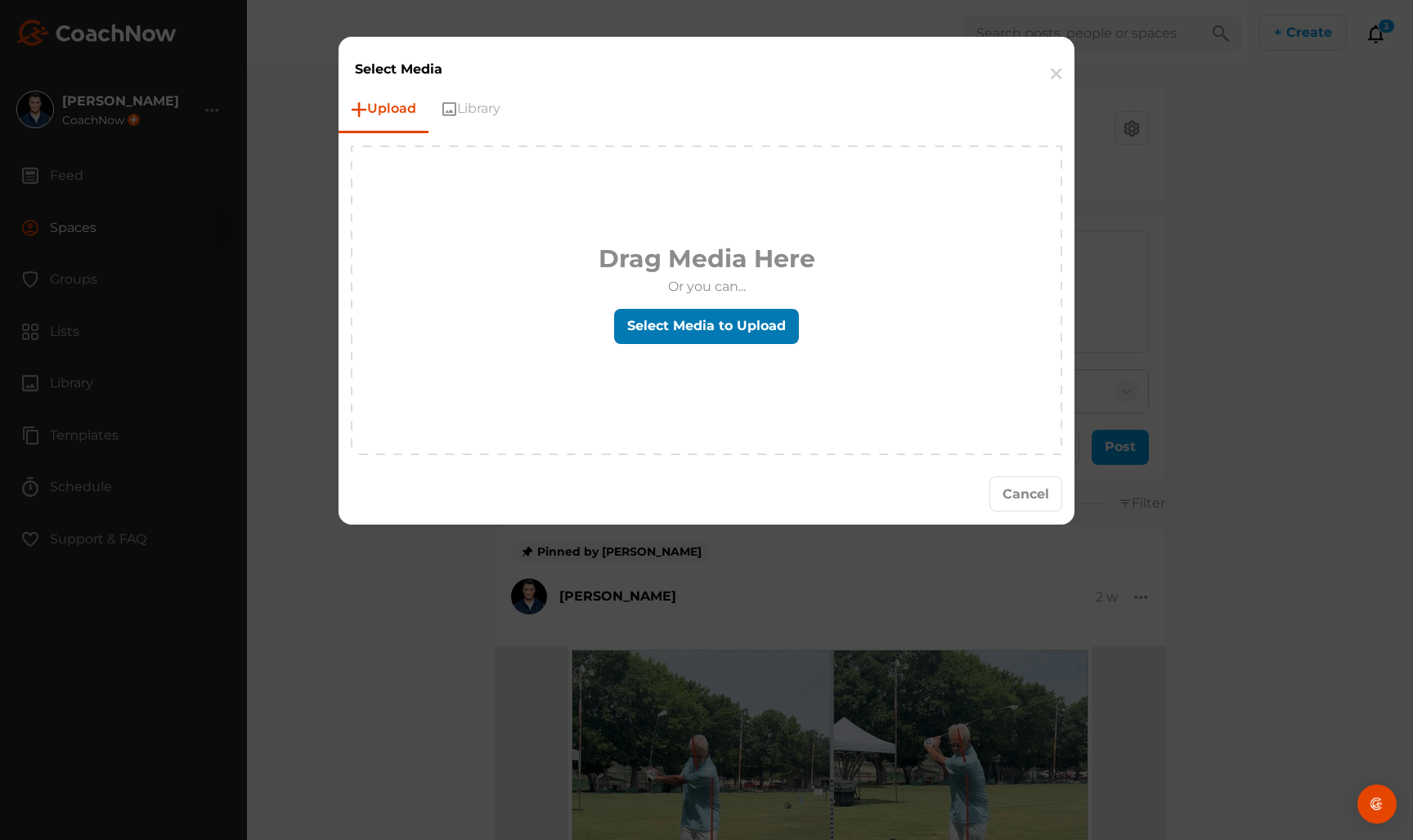
click at [677, 312] on label "Select Media to Upload" at bounding box center [706, 326] width 184 height 35
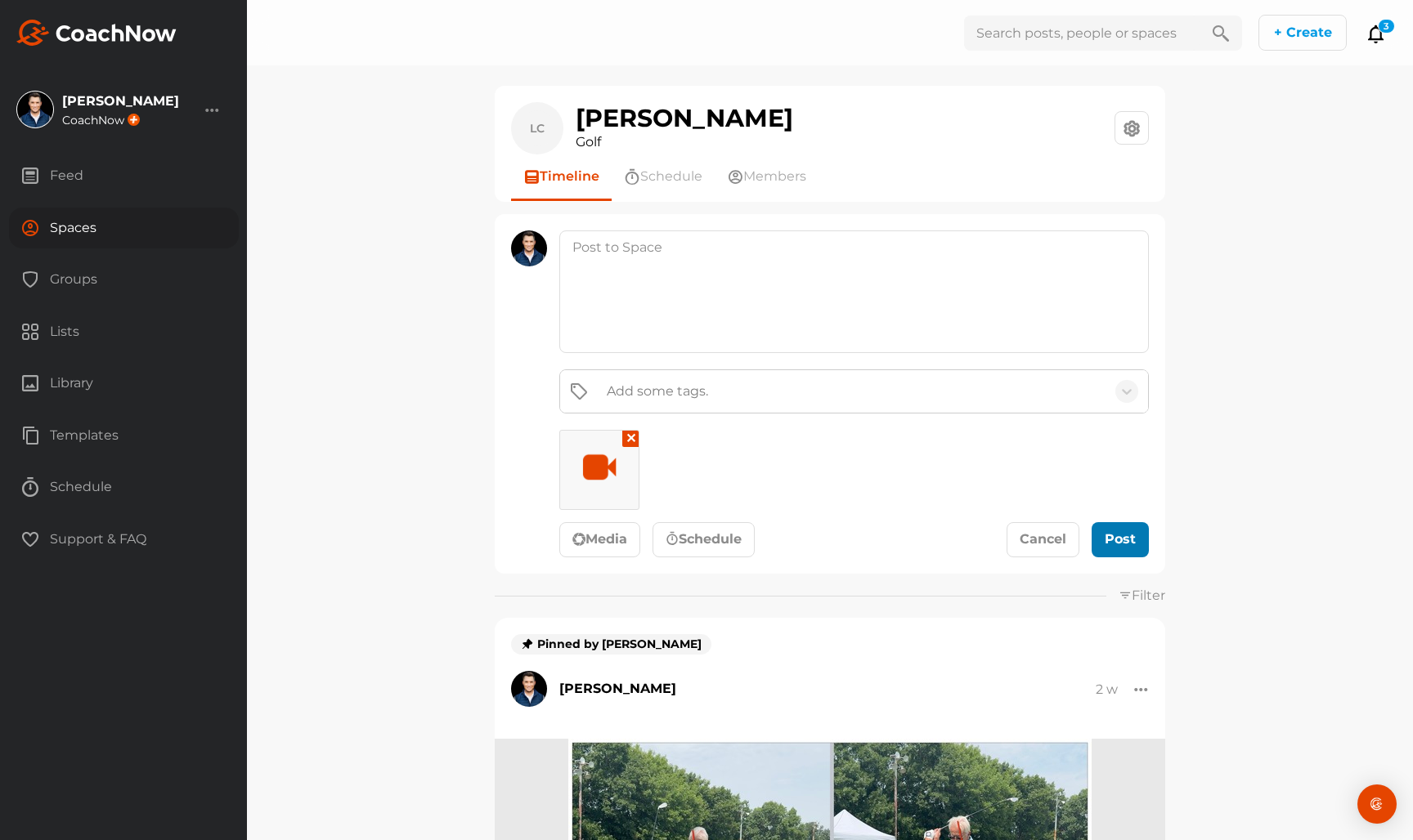
click at [1107, 524] on button "Post" at bounding box center [1120, 540] width 57 height 35
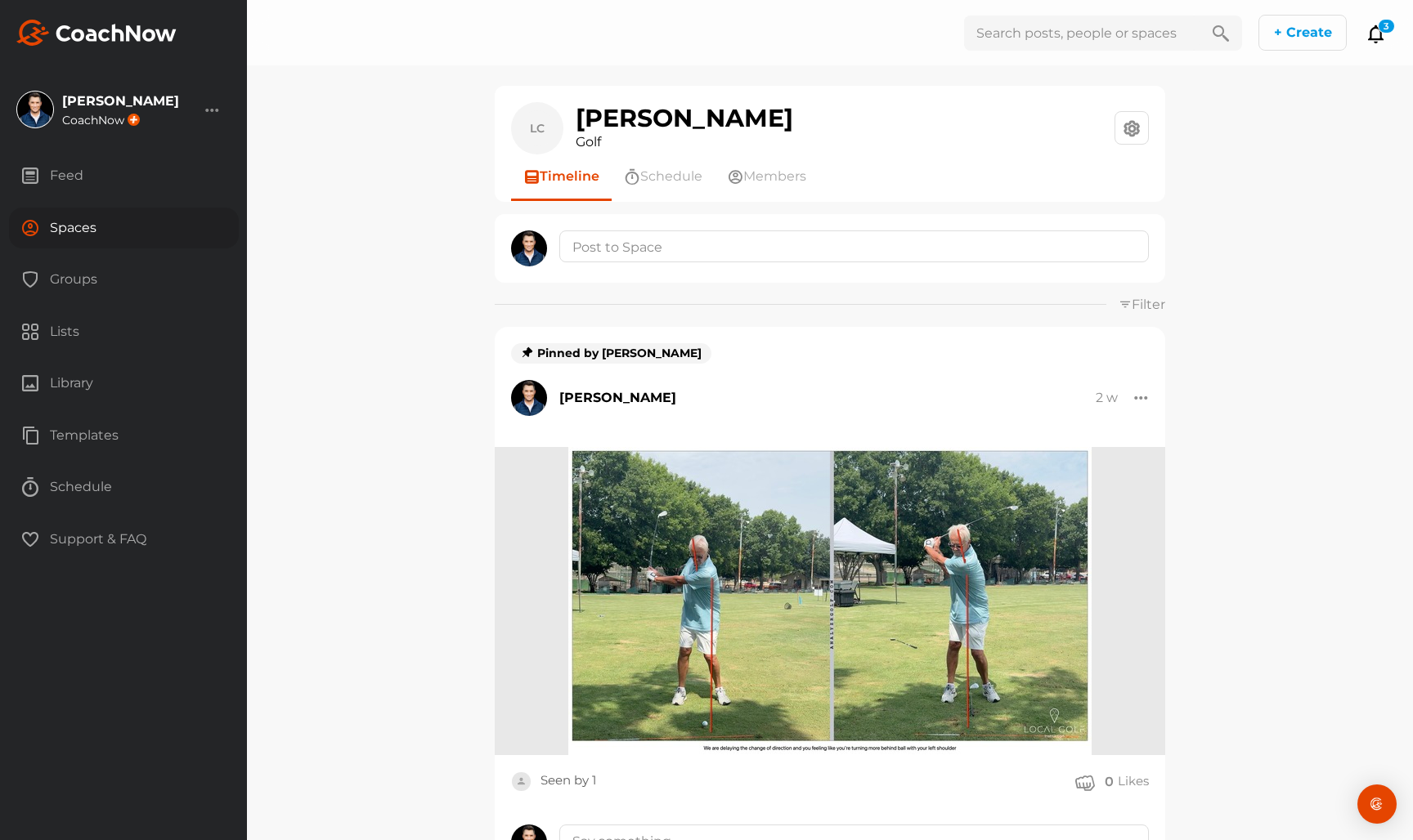
click at [1151, 401] on div "Pinned by [PERSON_NAME] [PERSON_NAME] 2 w Edit Unpin from top [GEOGRAPHIC_DATA]" at bounding box center [830, 387] width 671 height 121
click at [1151, 402] on div "Pinned by [PERSON_NAME] [PERSON_NAME] 2 w Edit Unpin from top [GEOGRAPHIC_DATA]" at bounding box center [830, 387] width 671 height 121
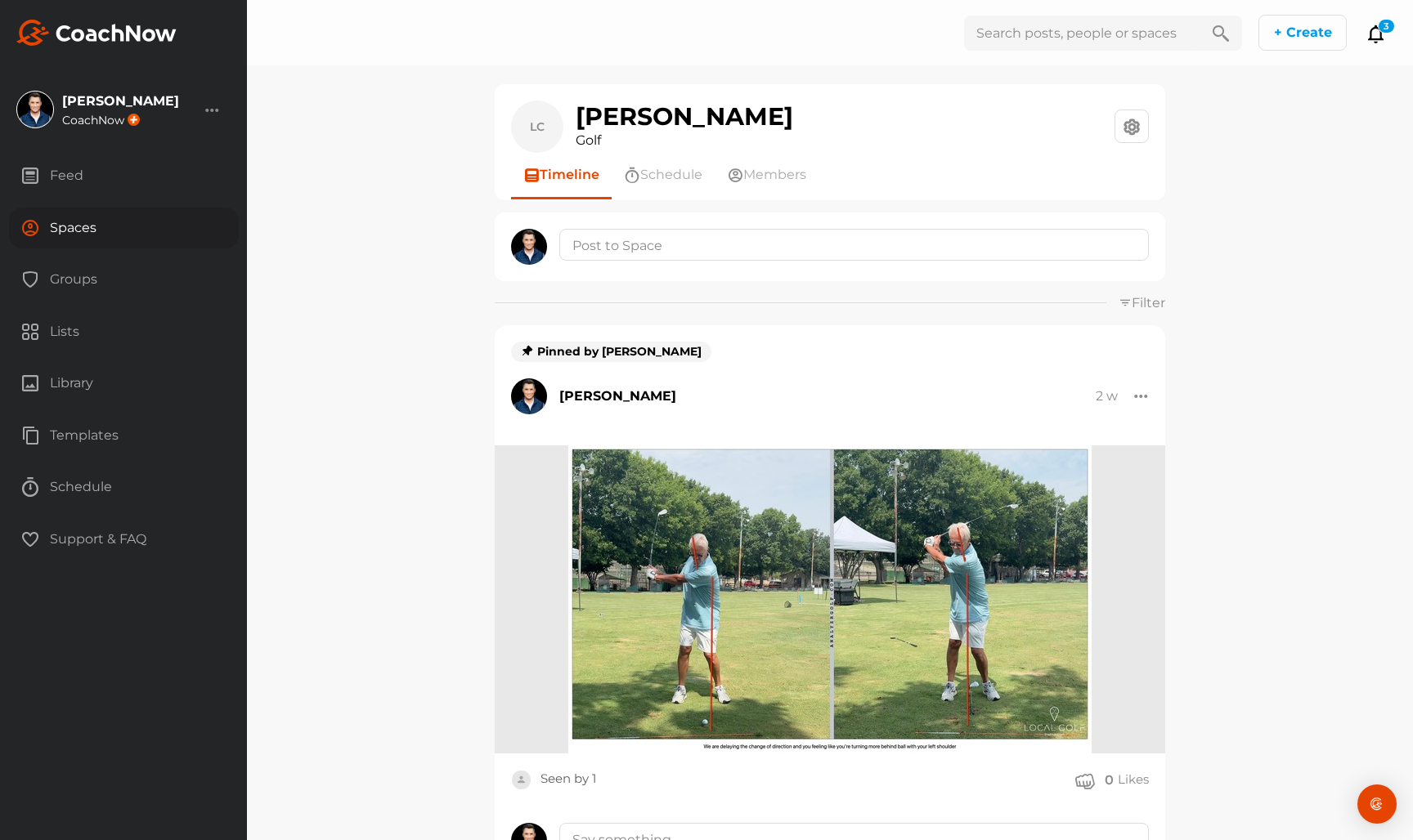
scroll to position [0, 0]
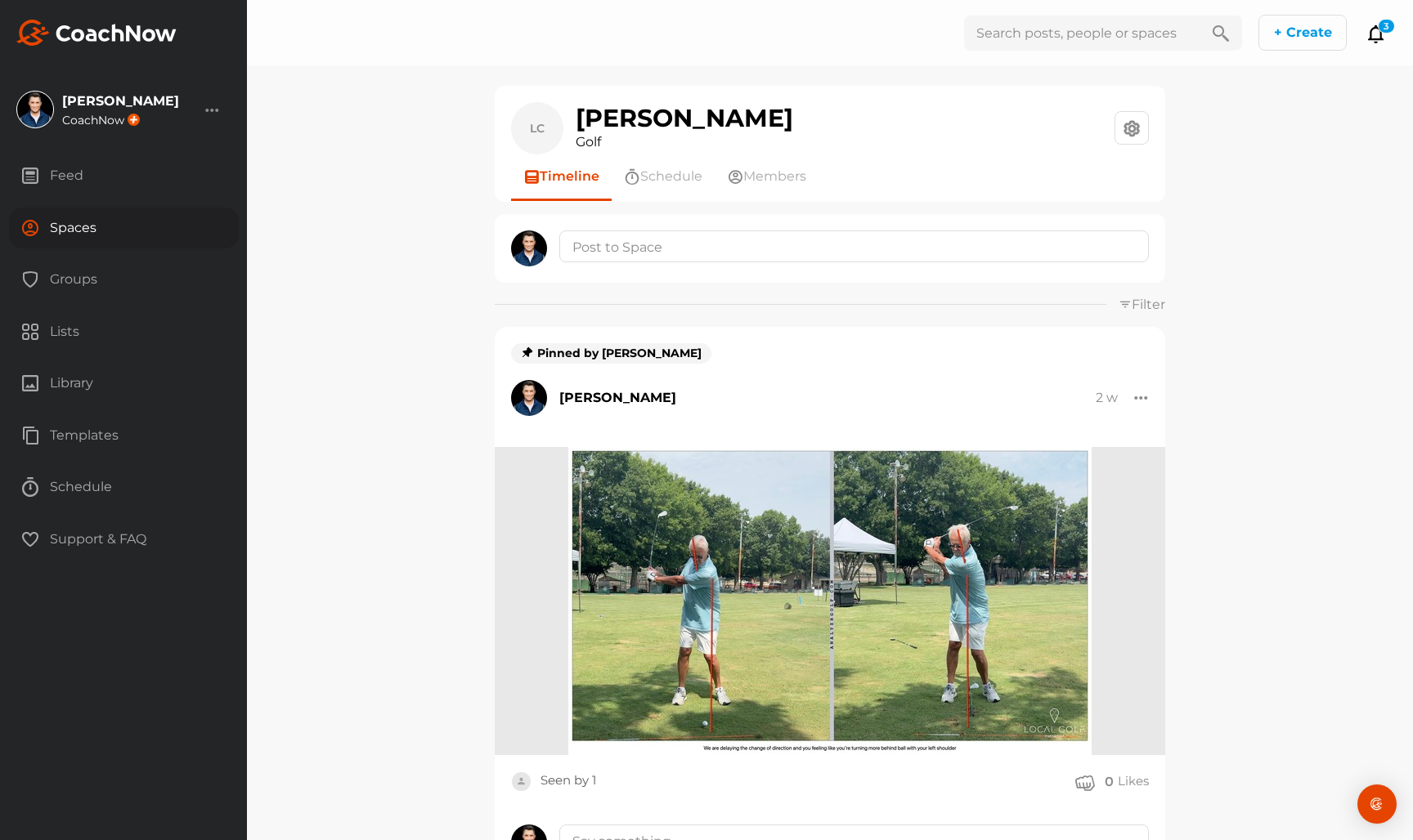
click at [1139, 396] on div at bounding box center [1141, 397] width 15 height 17
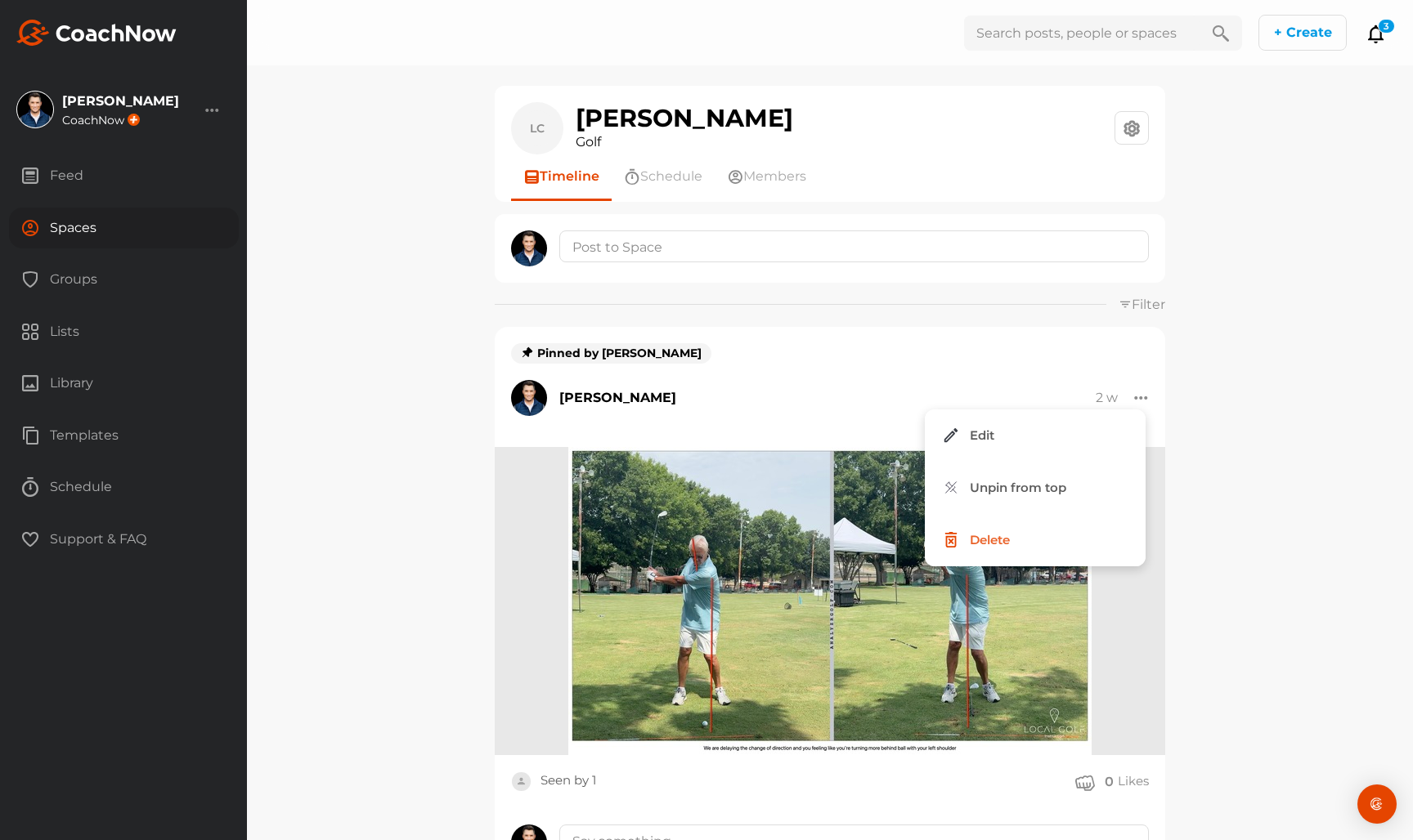
click at [1043, 476] on button "Unpin from top" at bounding box center [1035, 487] width 221 height 52
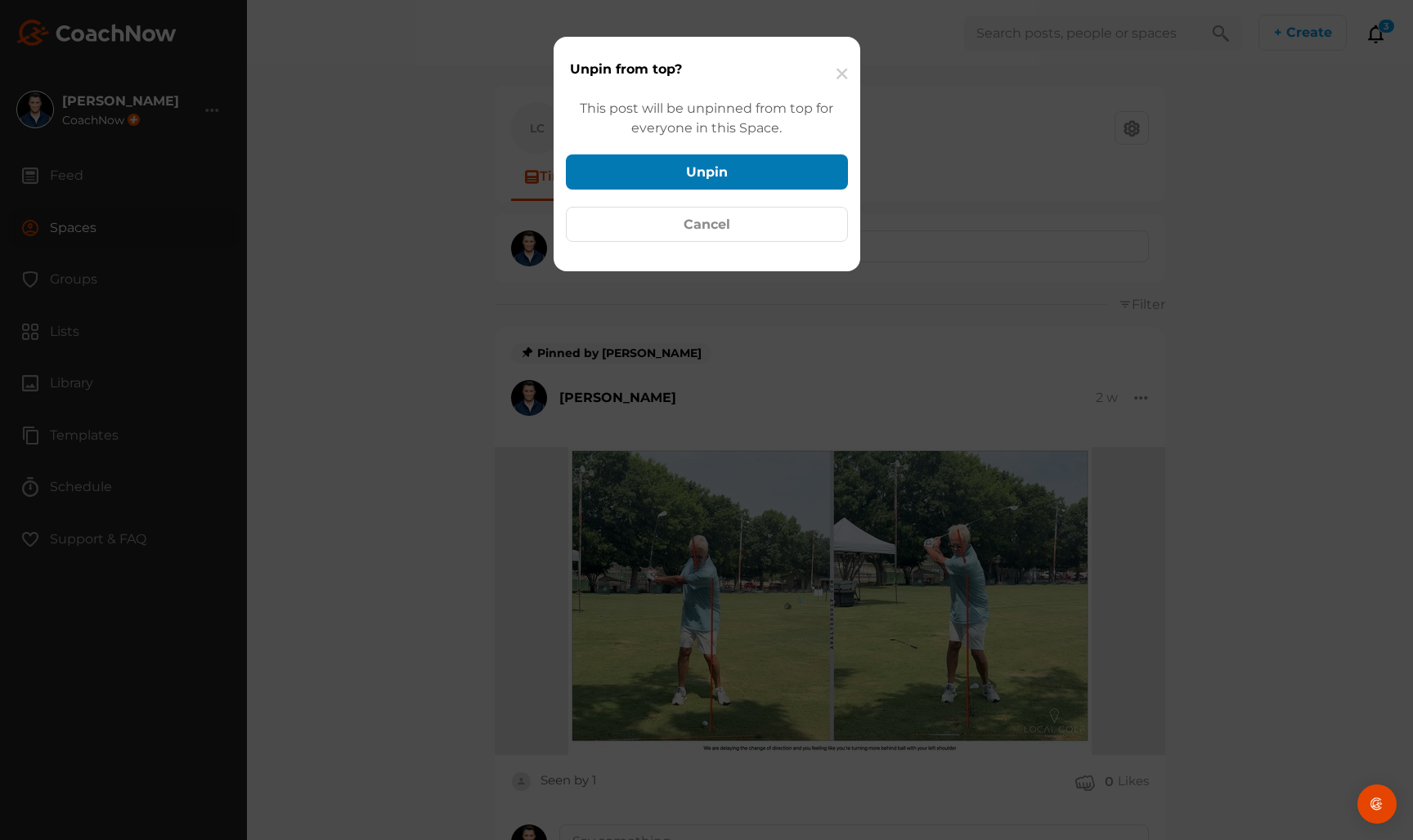
click at [671, 151] on div "This post will be unpinned from top for everyone in this Space. Unpin Cancel" at bounding box center [706, 178] width 307 height 184
click at [672, 156] on button "Unpin" at bounding box center [707, 173] width 282 height 35
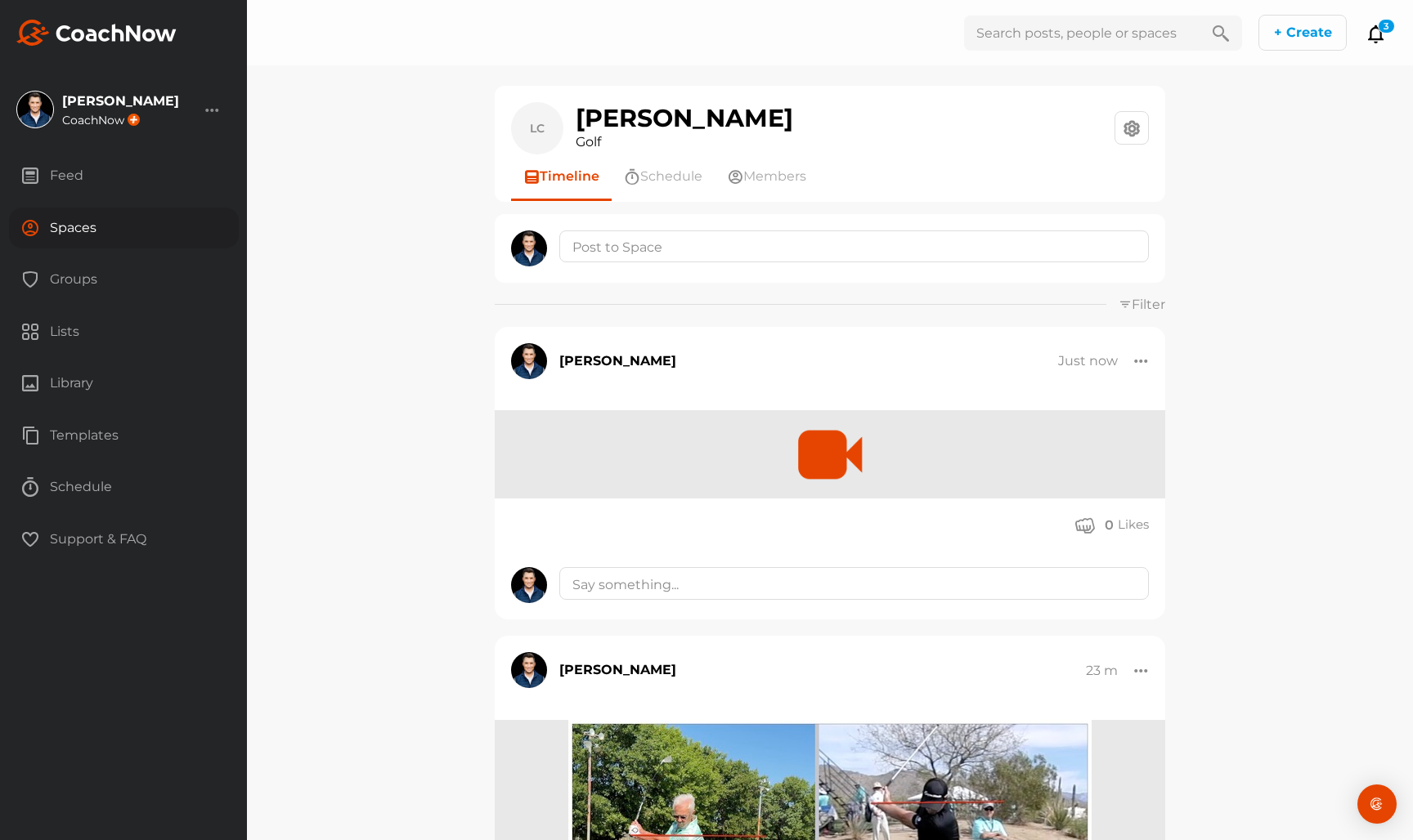
click at [1146, 366] on div at bounding box center [1141, 360] width 15 height 17
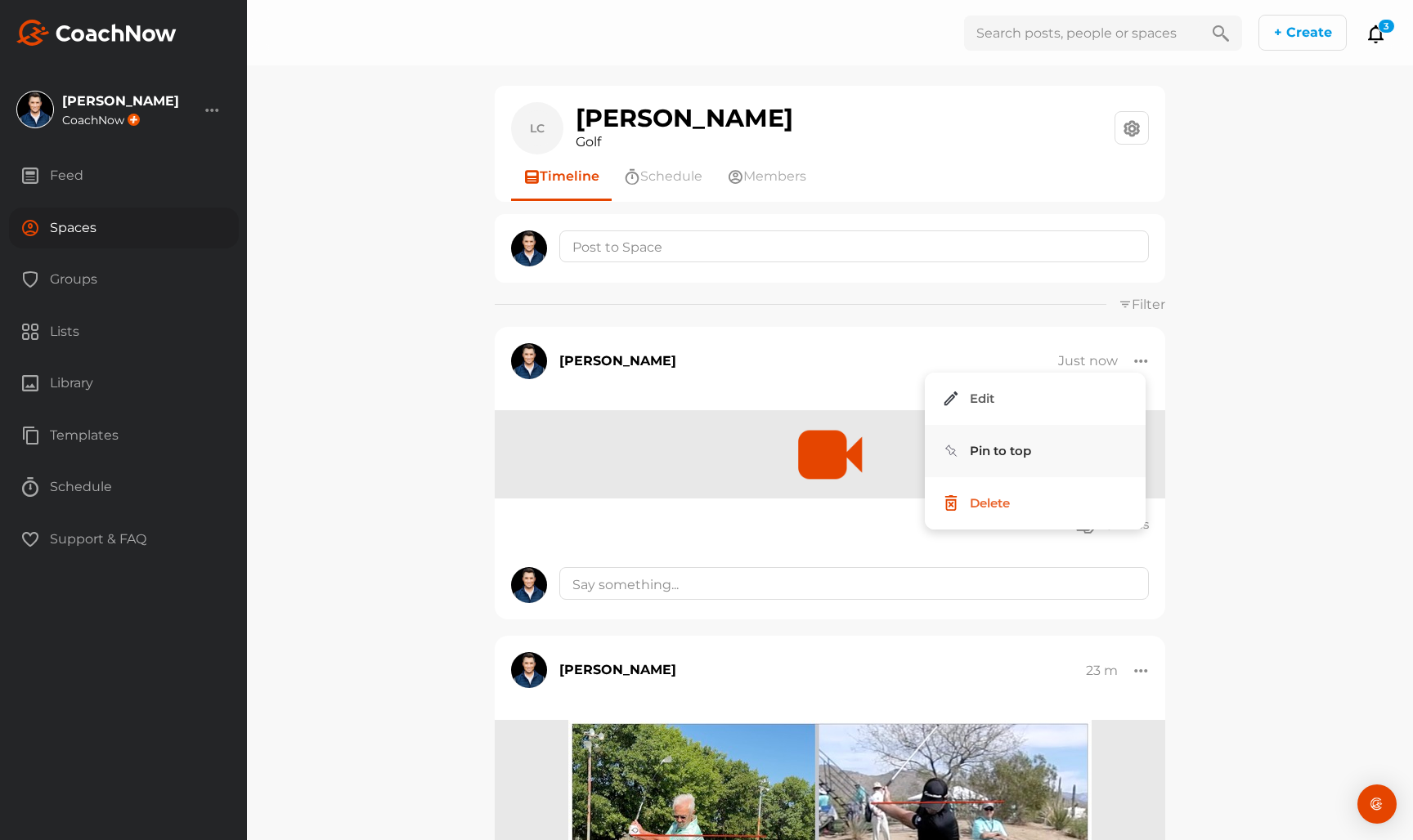
click at [1117, 428] on button "Pin to top" at bounding box center [1035, 451] width 221 height 52
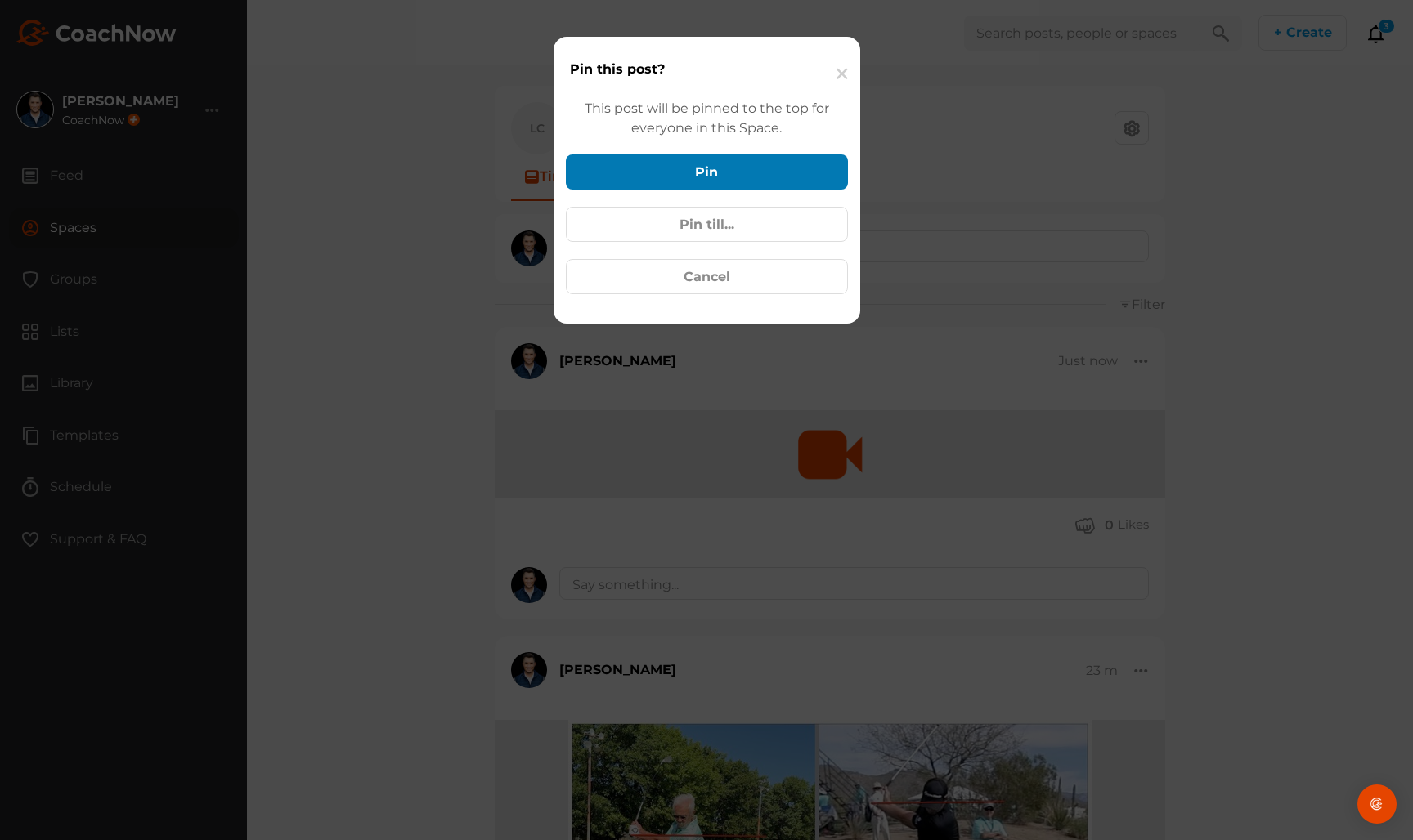
click at [723, 171] on button "Pin" at bounding box center [707, 173] width 282 height 35
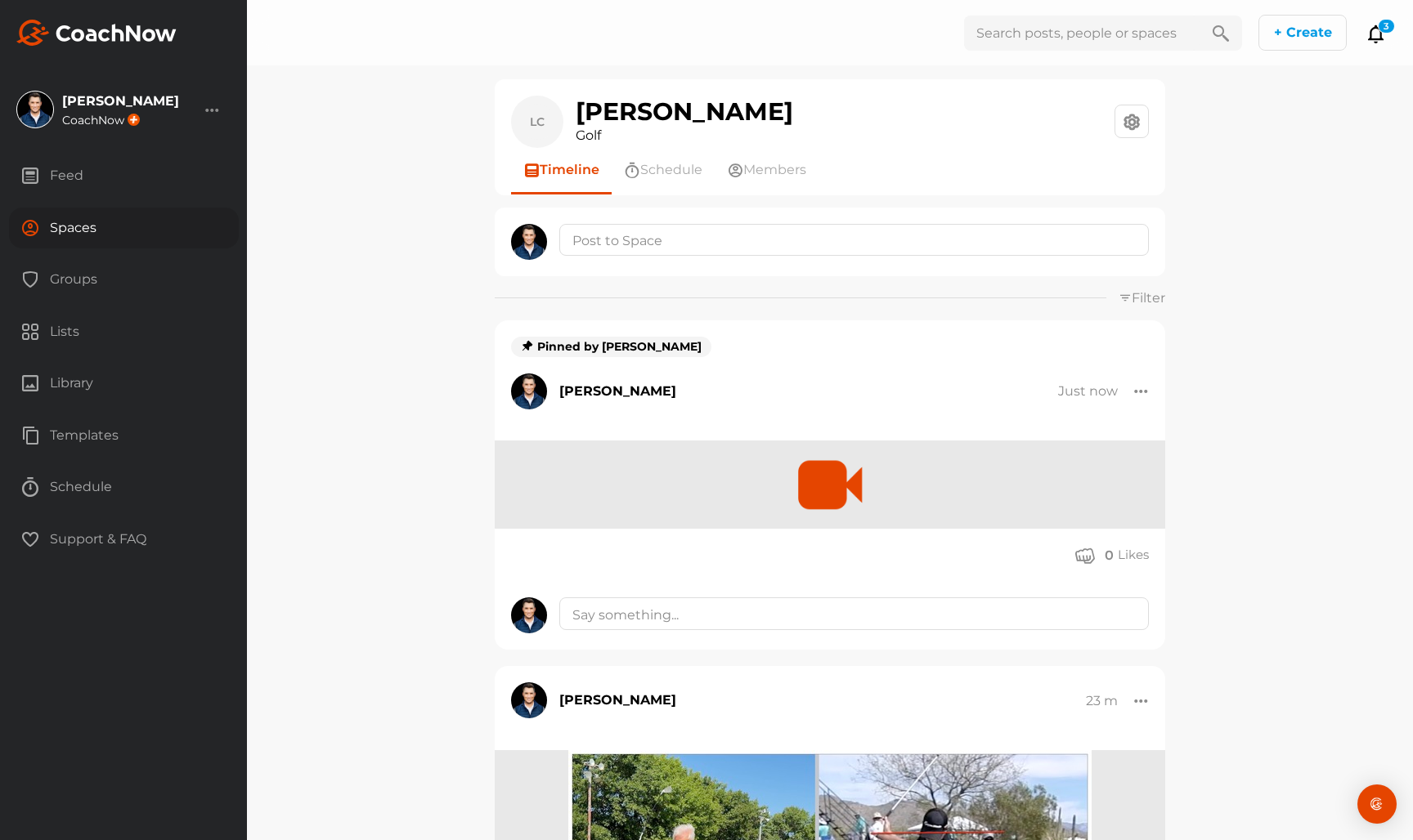
scroll to position [15, 0]
